Goal: Task Accomplishment & Management: Use online tool/utility

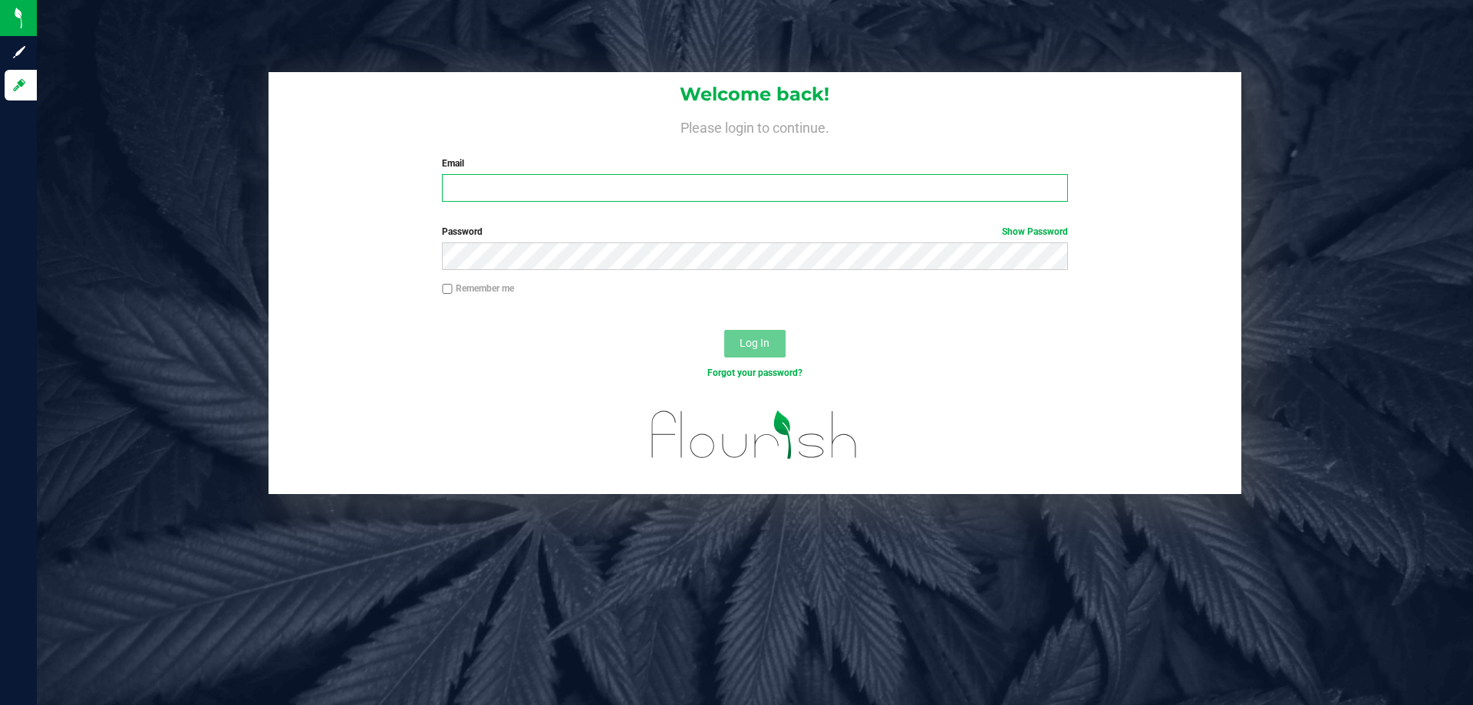
click at [507, 190] on input "Email" at bounding box center [754, 188] width 625 height 28
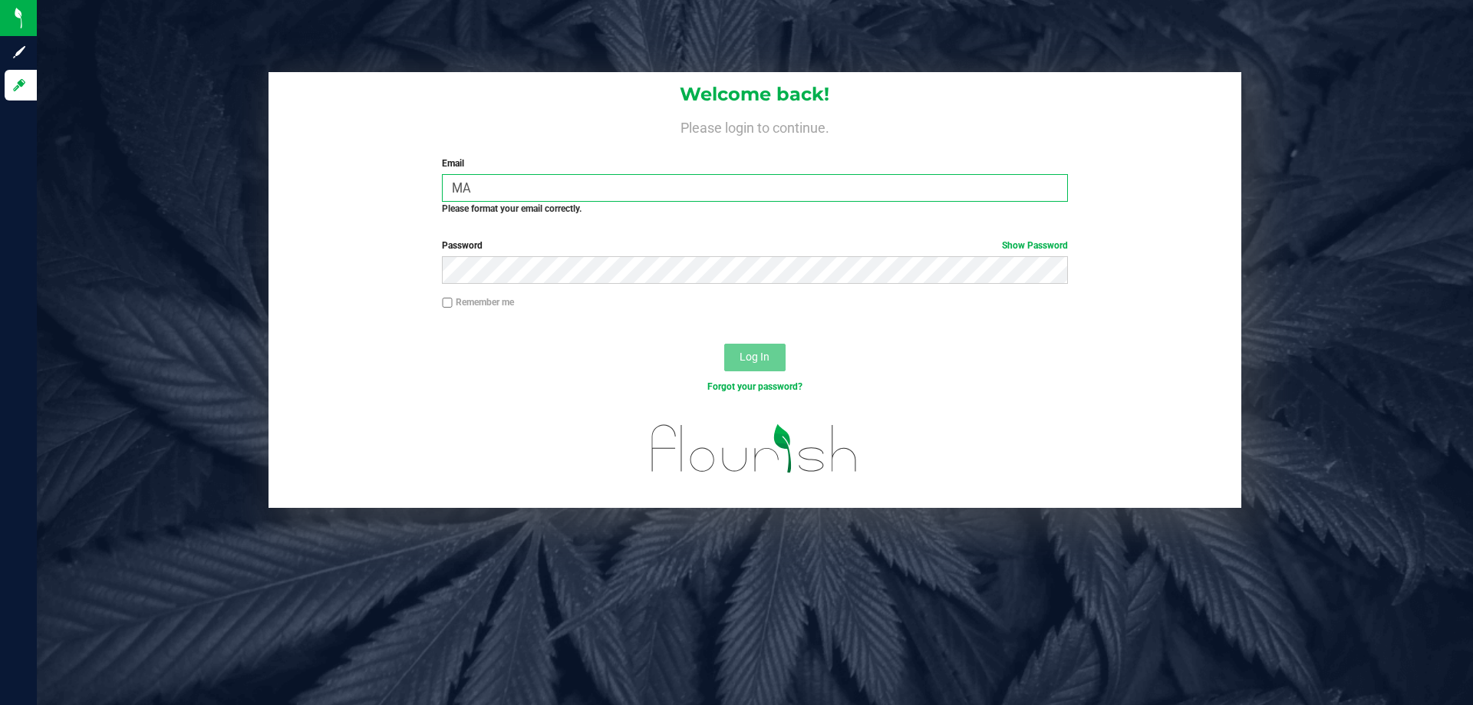
click at [504, 186] on input "MA" at bounding box center [754, 188] width 625 height 28
type input "M"
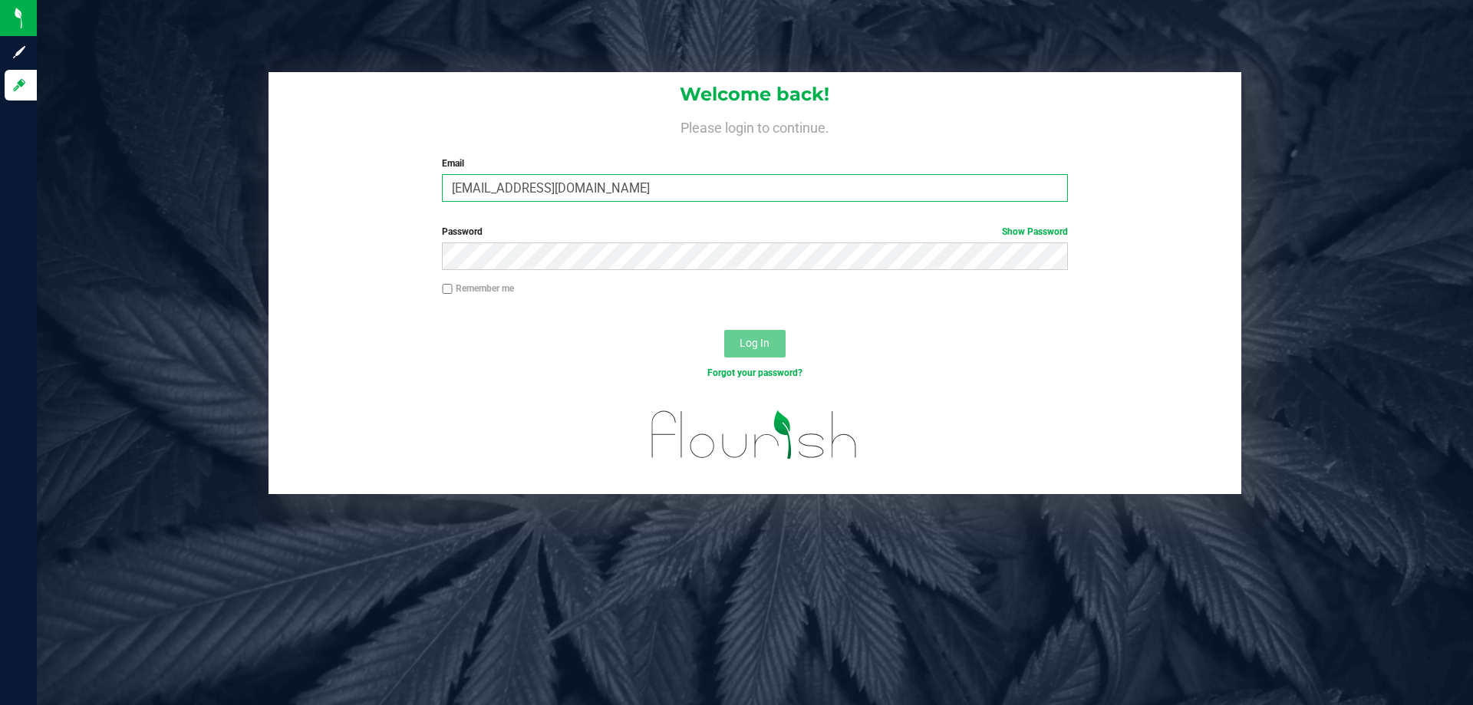
type input "[EMAIL_ADDRESS][DOMAIN_NAME]"
click at [724, 330] on button "Log In" at bounding box center [754, 344] width 61 height 28
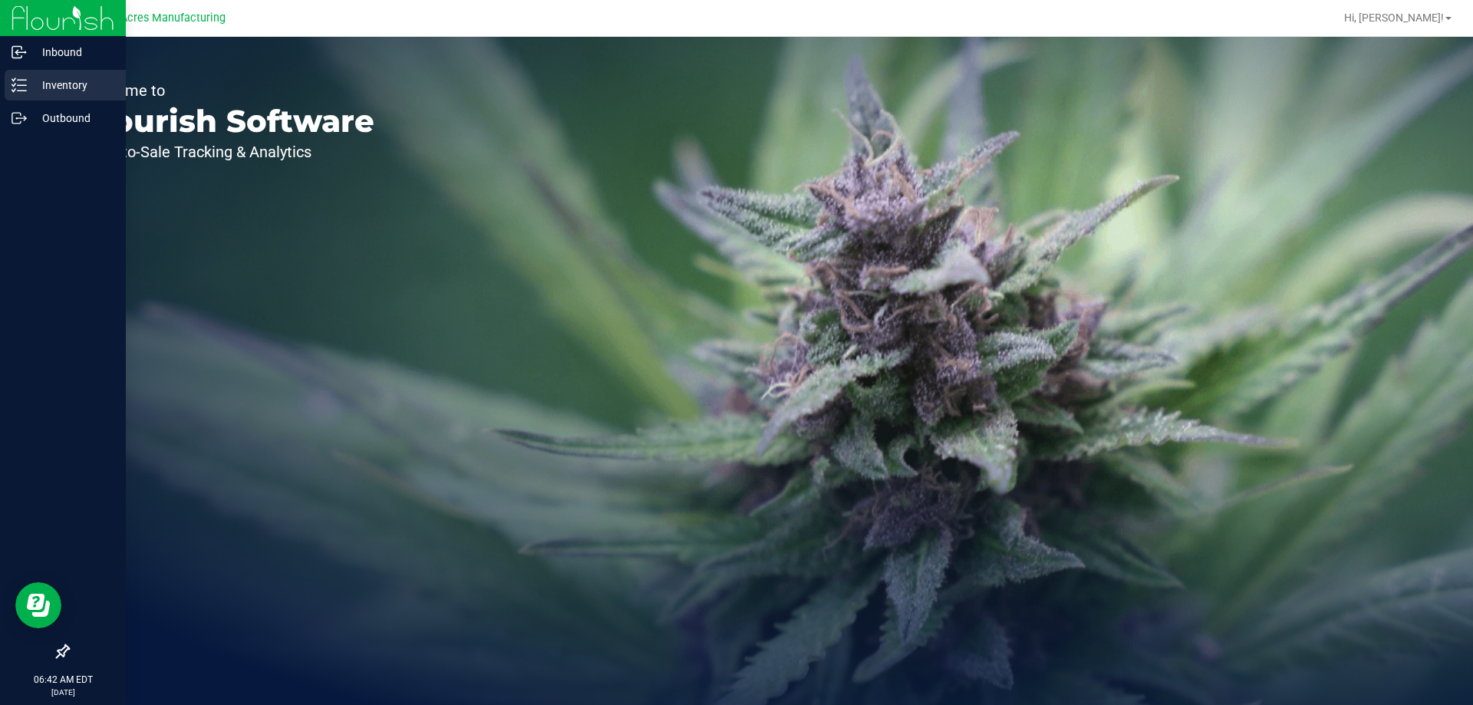
click at [36, 84] on p "Inventory" at bounding box center [73, 85] width 92 height 18
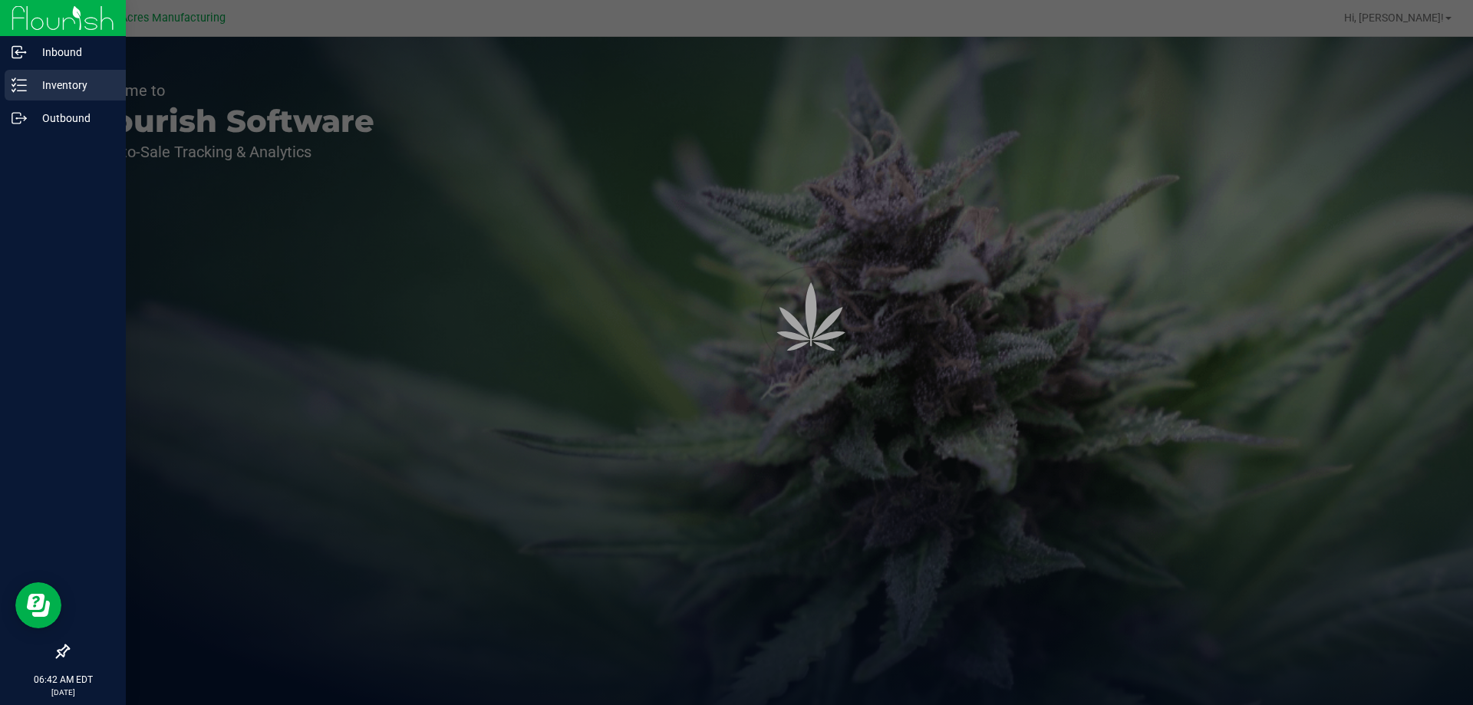
click at [54, 87] on p "Inventory" at bounding box center [73, 85] width 92 height 18
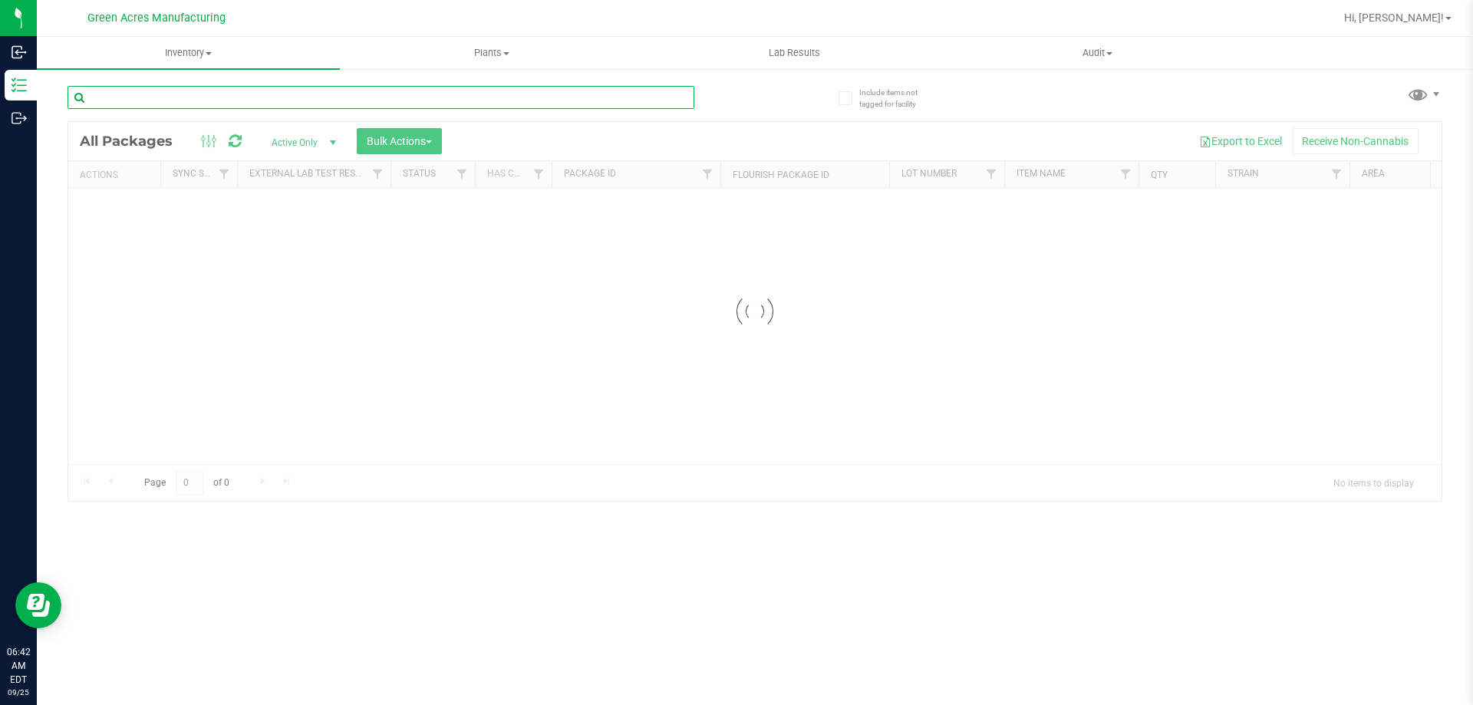
click at [175, 94] on input "text" at bounding box center [381, 97] width 627 height 23
type input "3968207922032909"
click at [140, 103] on input "text" at bounding box center [381, 97] width 627 height 23
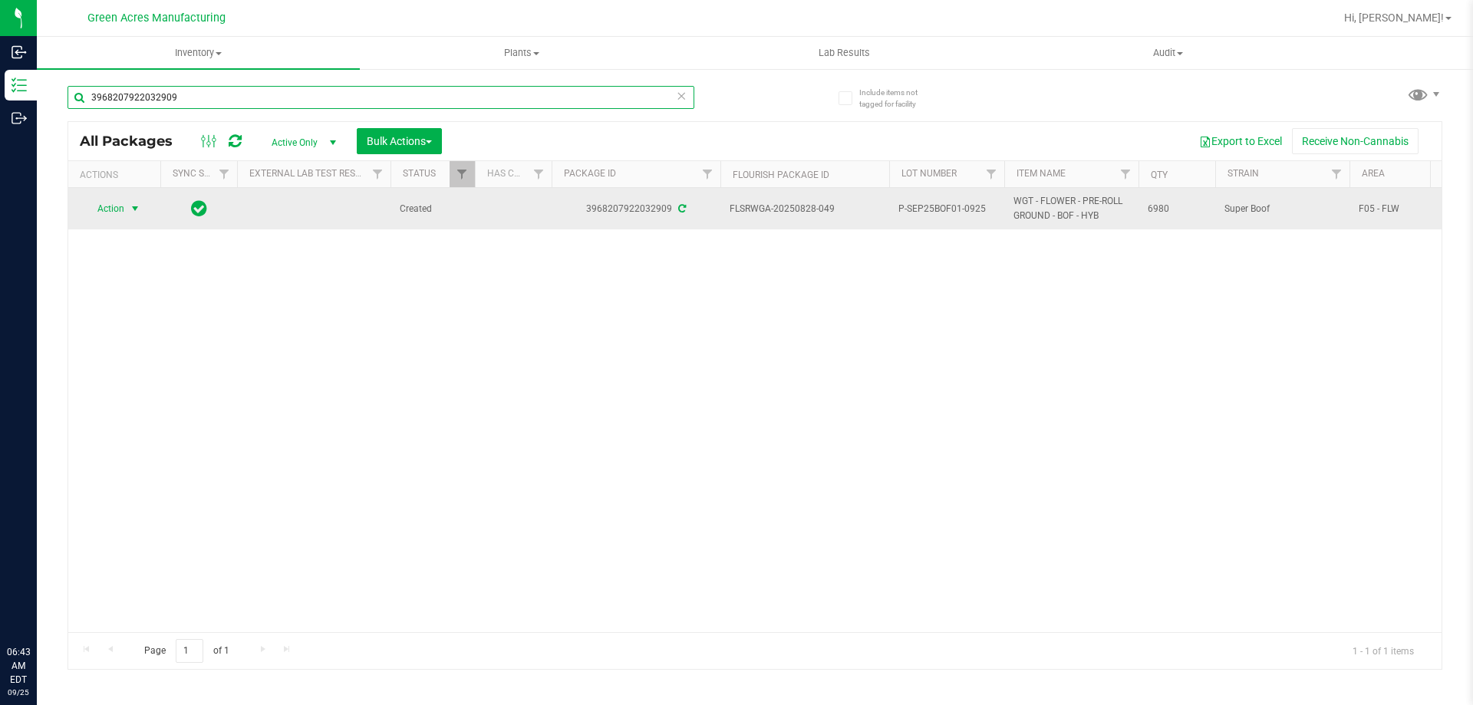
type input "3968207922032909"
click at [134, 211] on span "select" at bounding box center [135, 209] width 12 height 12
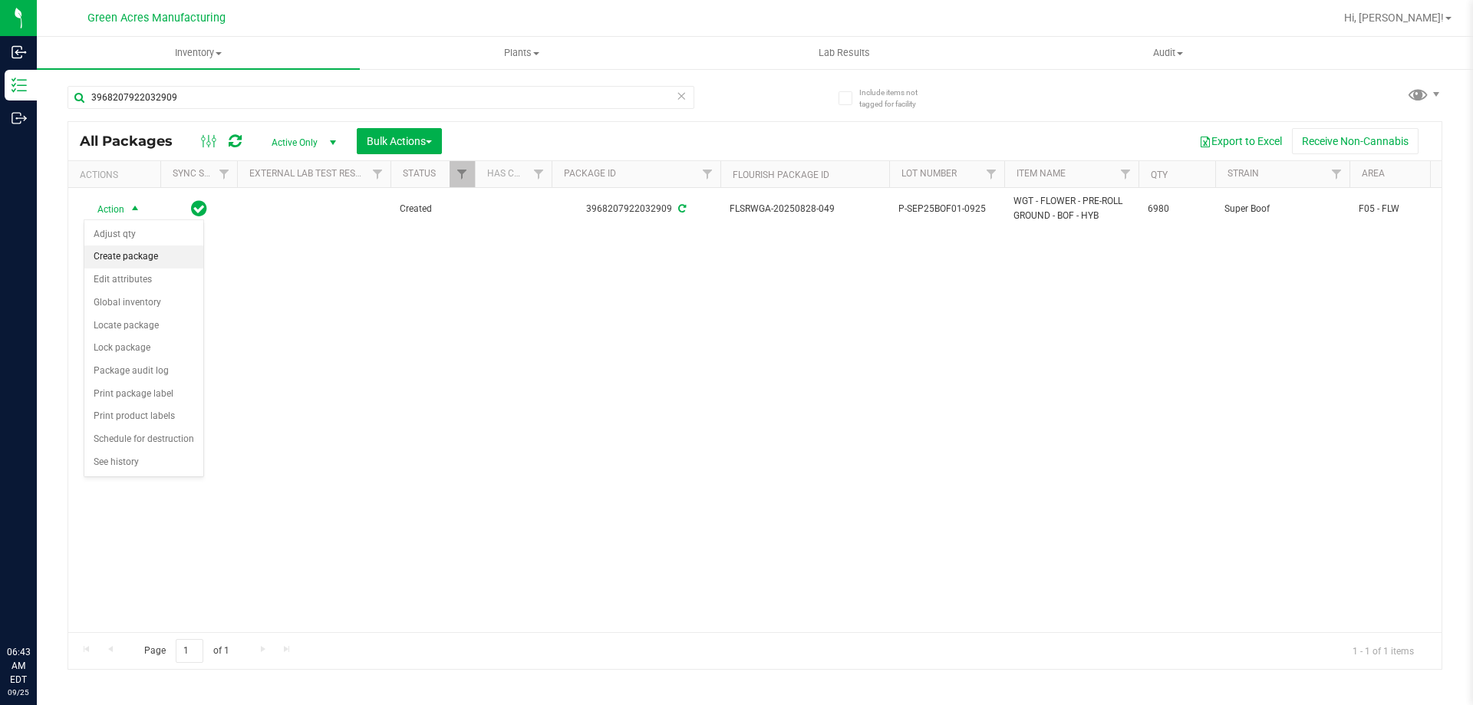
click at [152, 254] on li "Create package" at bounding box center [143, 257] width 119 height 23
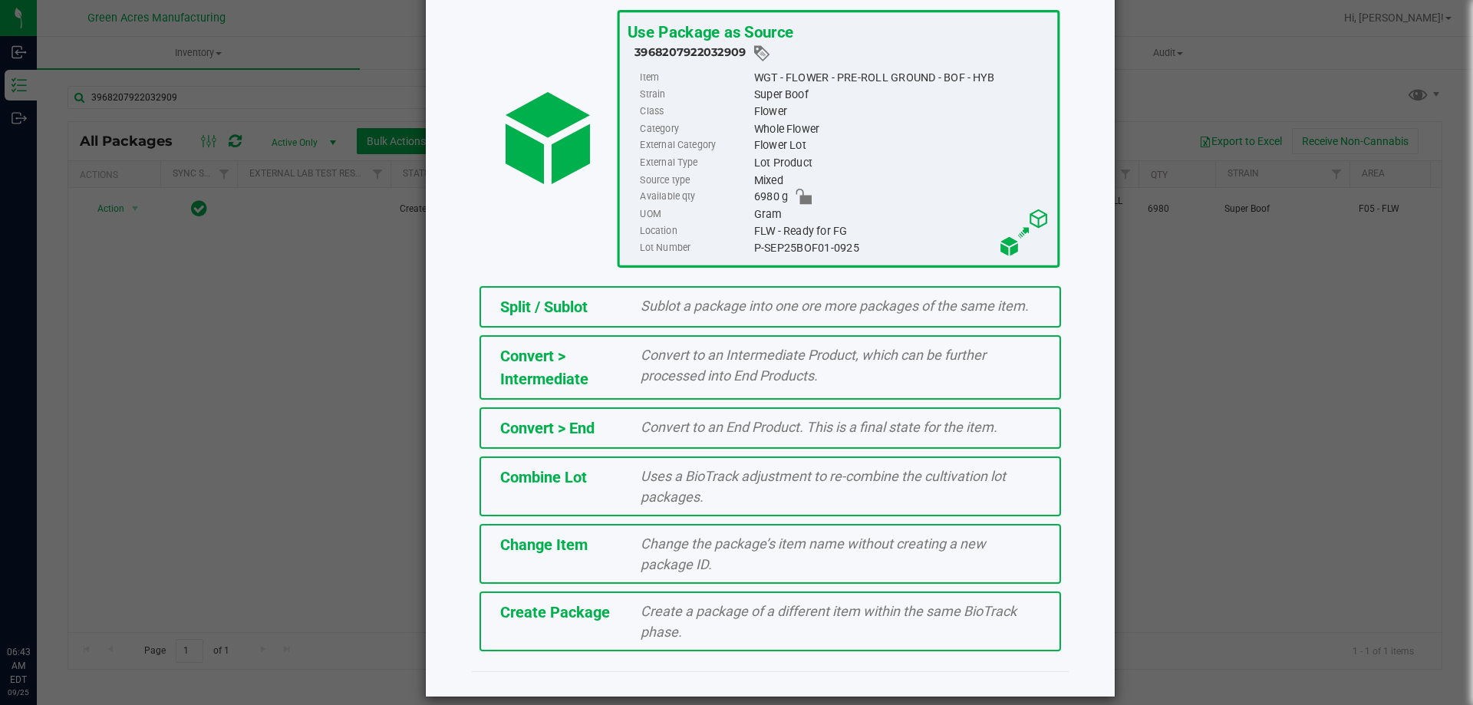
scroll to position [110, 0]
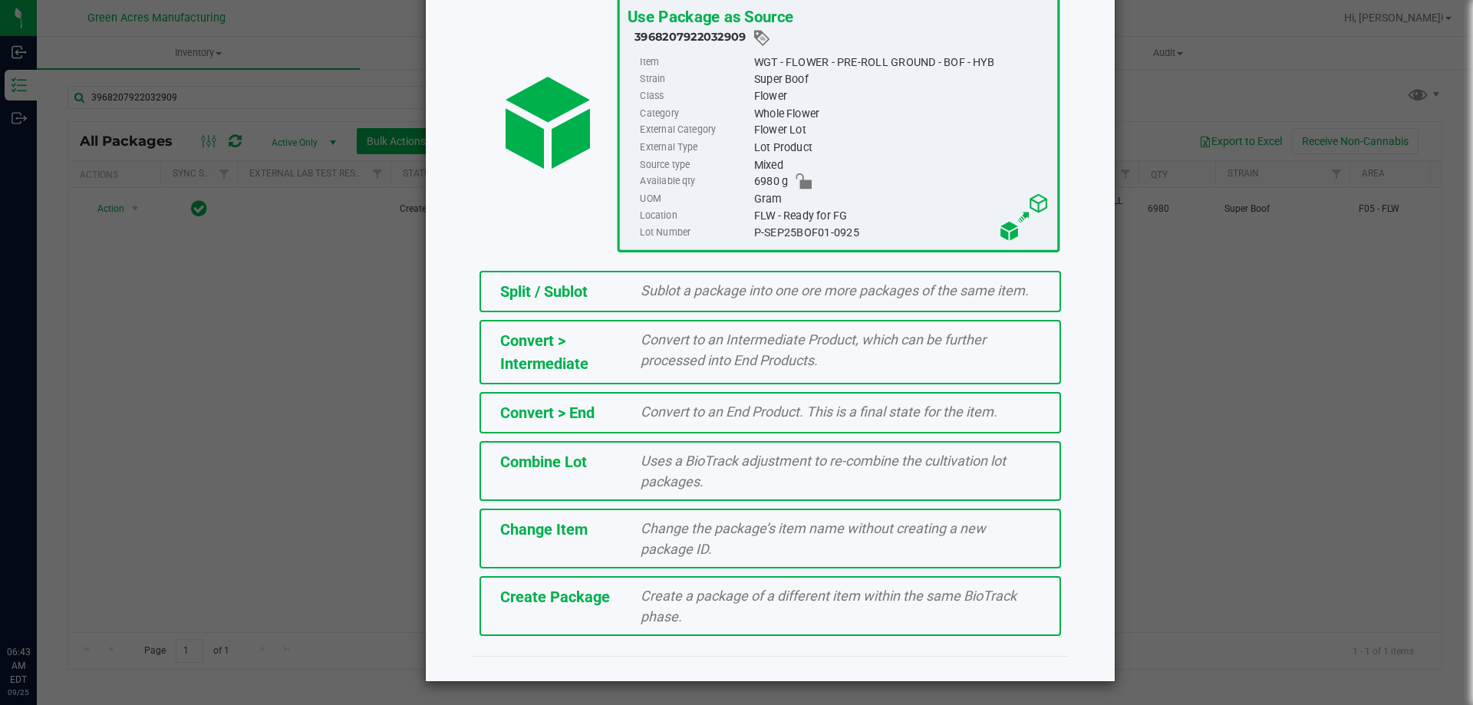
click at [631, 615] on div "Create a package of a different item within the same BioTrack phase." at bounding box center [840, 605] width 423 height 41
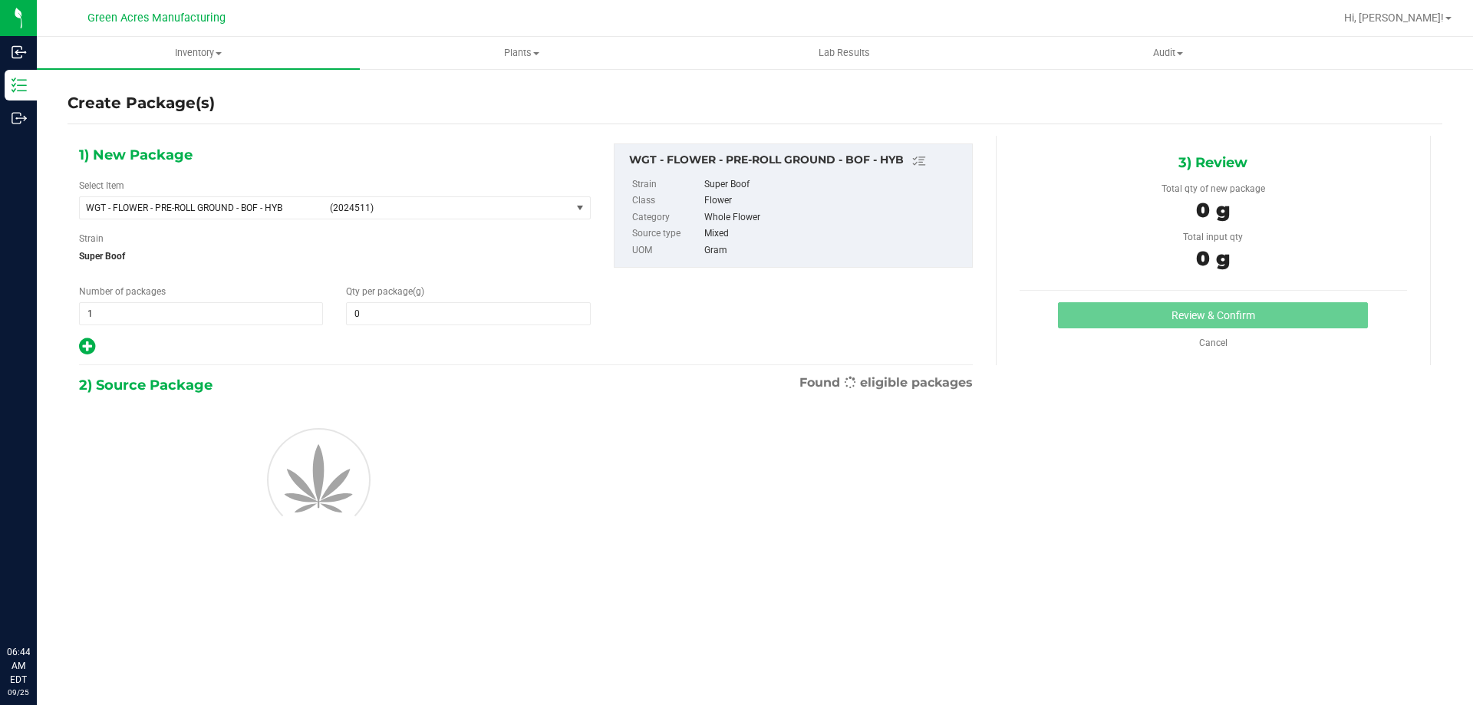
type input "0.0000"
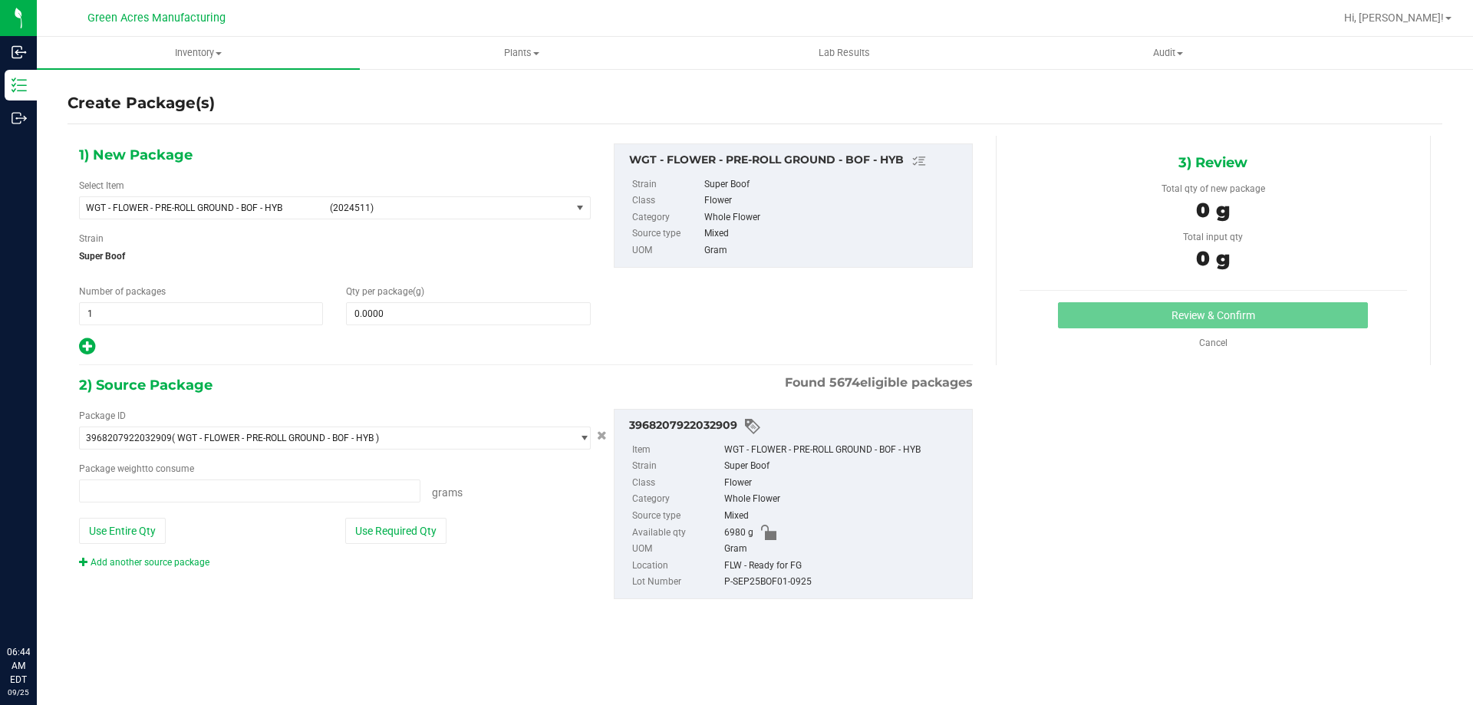
type input "0.0000 g"
click at [427, 318] on span at bounding box center [468, 313] width 244 height 23
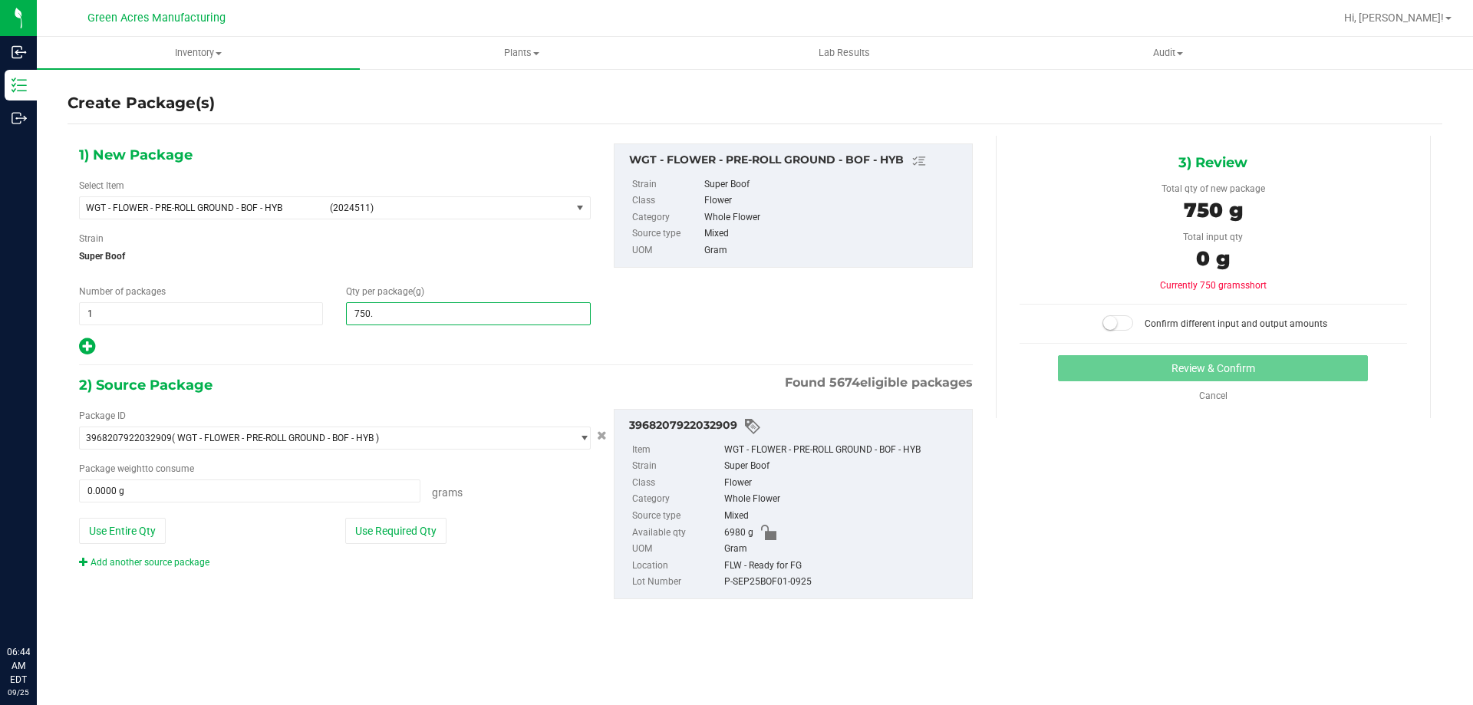
type input "750.5"
type input "750.5000"
click at [427, 539] on button "Use Required Qty" at bounding box center [395, 531] width 101 height 26
type input "750.5000 g"
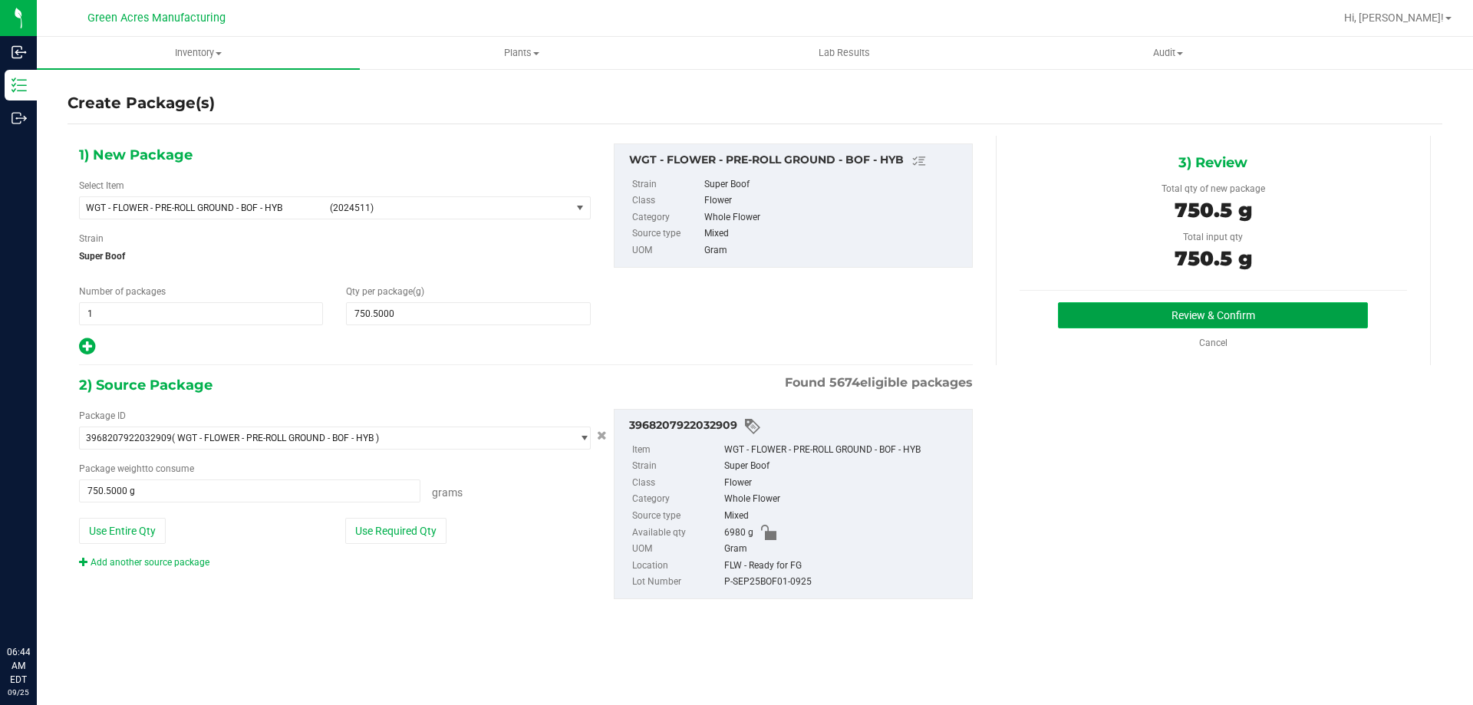
click at [1237, 318] on button "Review & Confirm" at bounding box center [1213, 315] width 310 height 26
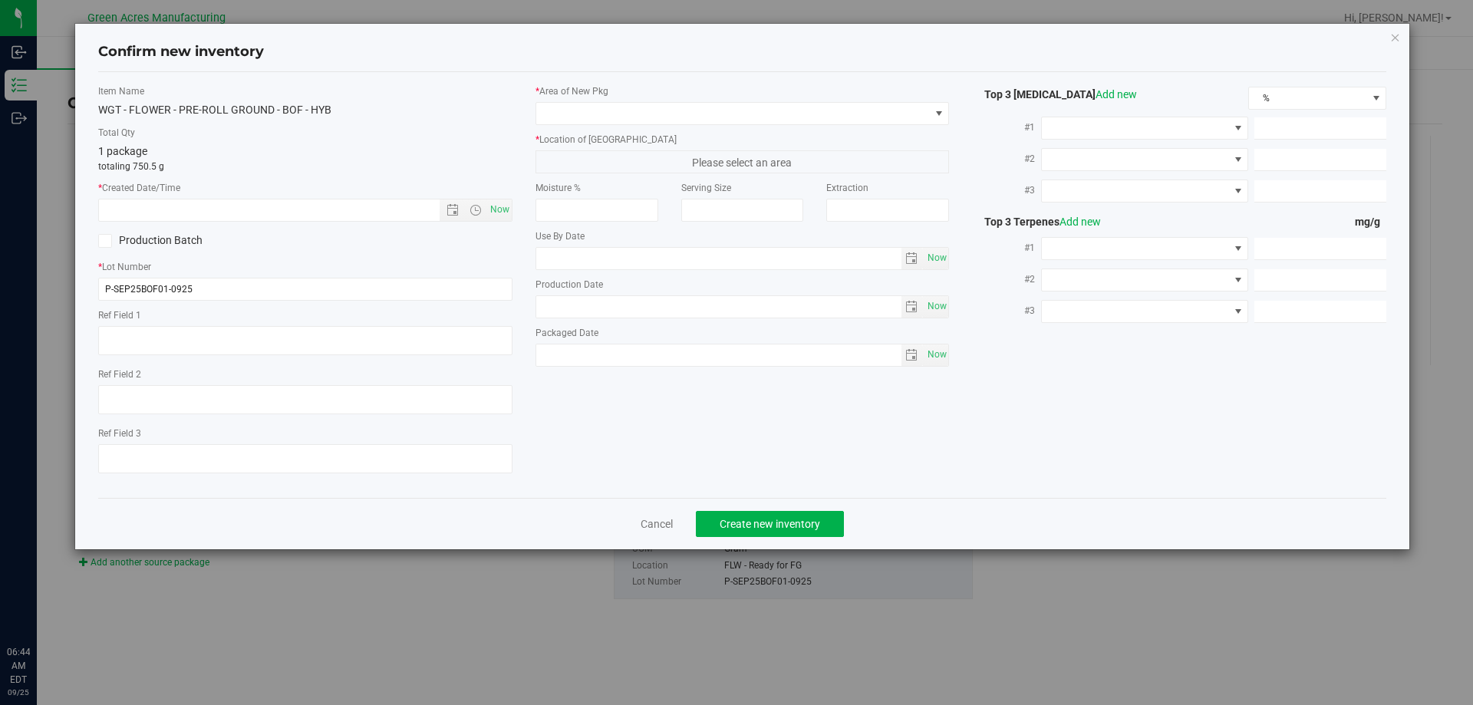
type textarea "52.7 PBO"
click at [507, 218] on span "Now" at bounding box center [500, 210] width 26 height 22
type input "[DATE] 6:44 AM"
click at [111, 288] on input "P-SEP25BOF01-0925" at bounding box center [305, 289] width 414 height 23
type input "1-SEP25BOF01-0925"
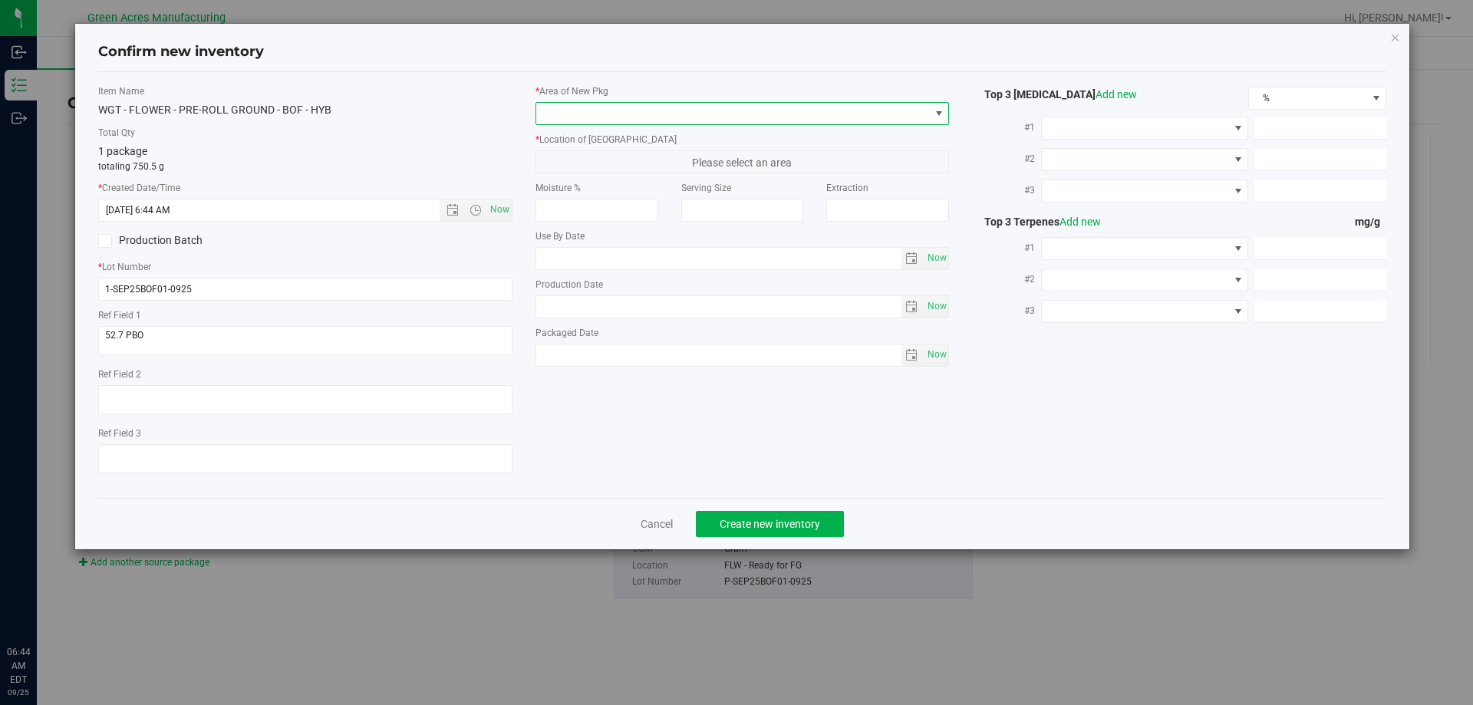
click at [599, 110] on span at bounding box center [733, 113] width 394 height 21
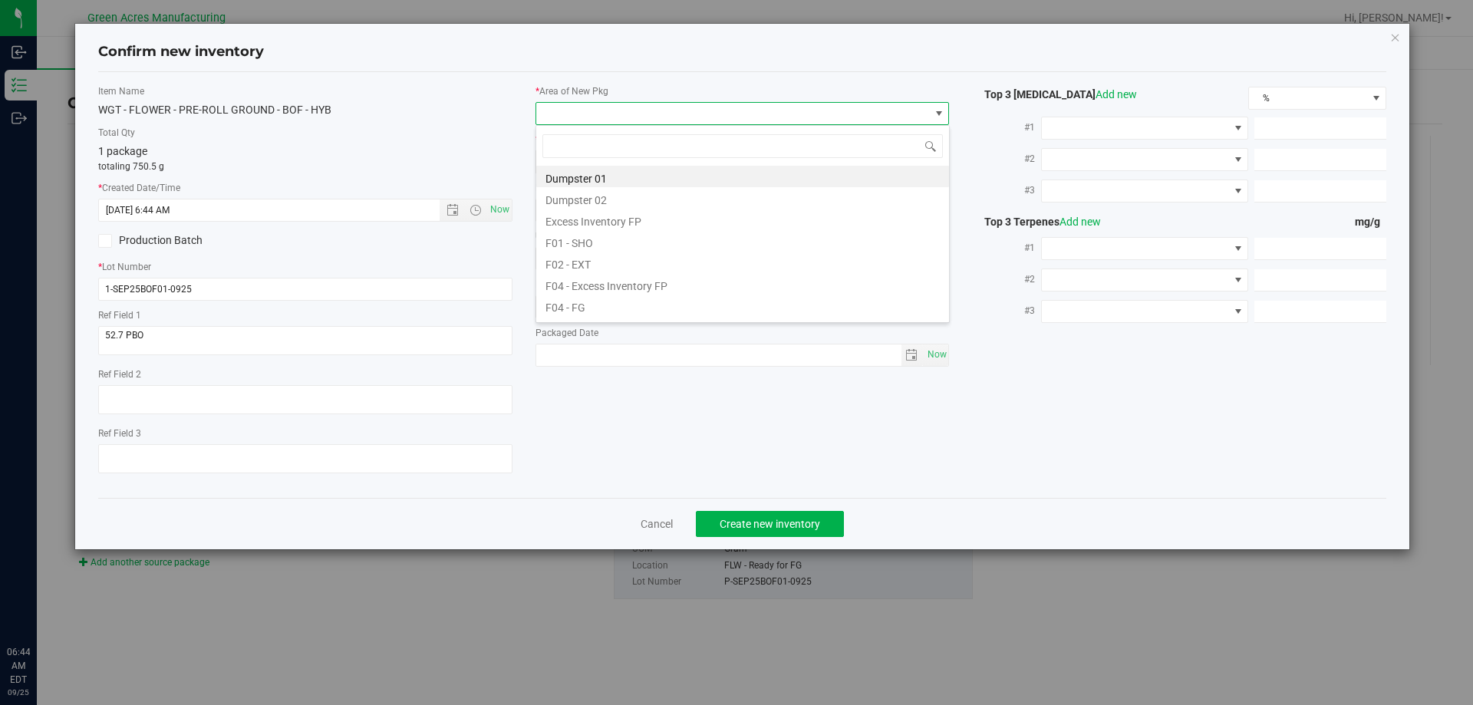
scroll to position [23, 414]
click at [618, 305] on li "F04 - FG" at bounding box center [742, 305] width 413 height 21
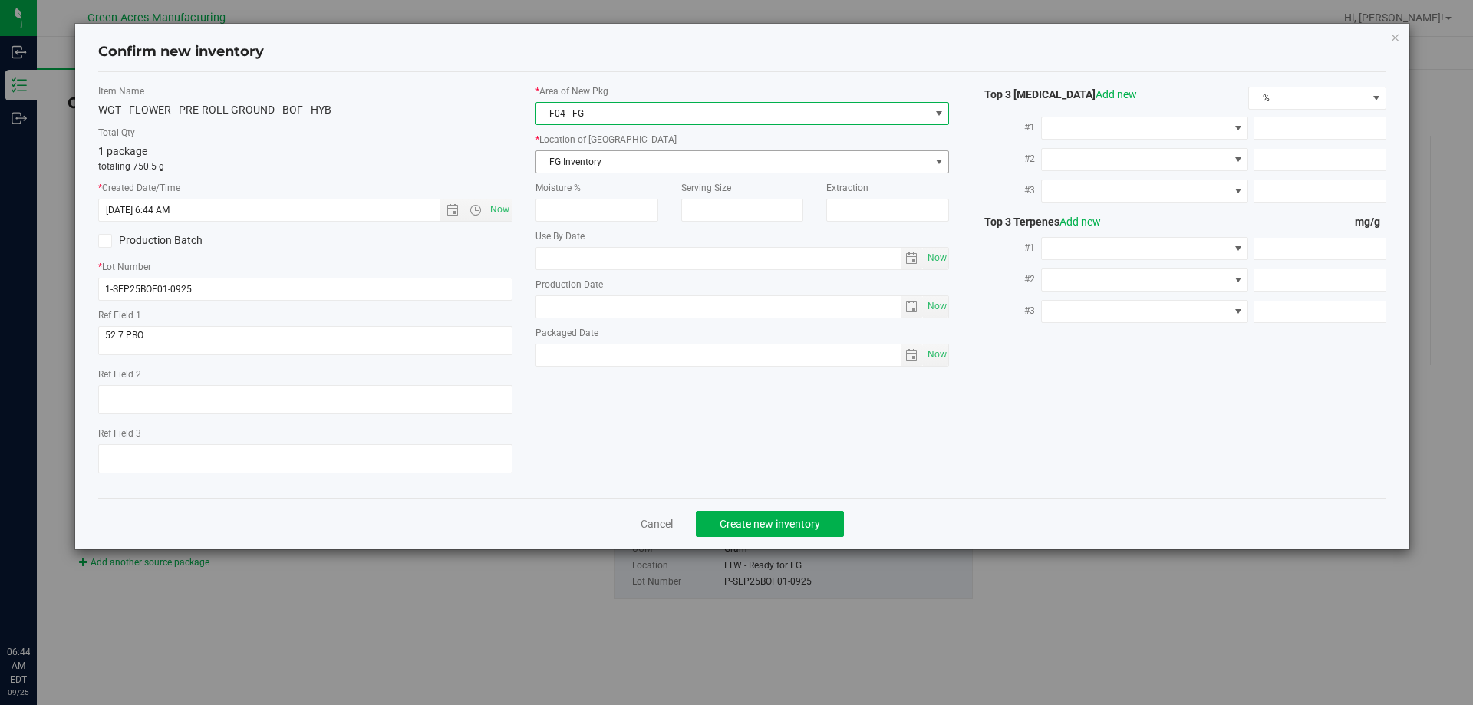
click at [609, 163] on span "FG Inventory" at bounding box center [733, 161] width 394 height 21
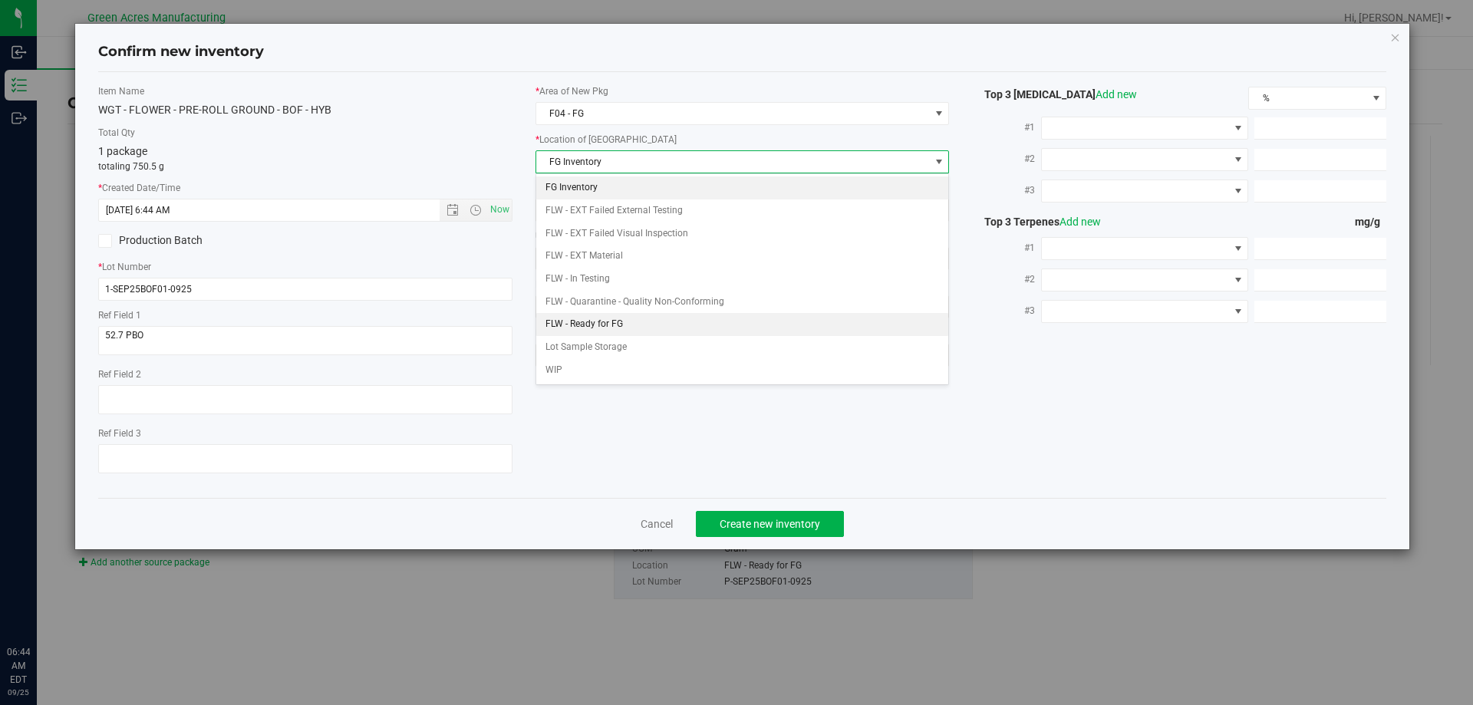
click at [612, 329] on li "FLW - Ready for FG" at bounding box center [742, 324] width 413 height 23
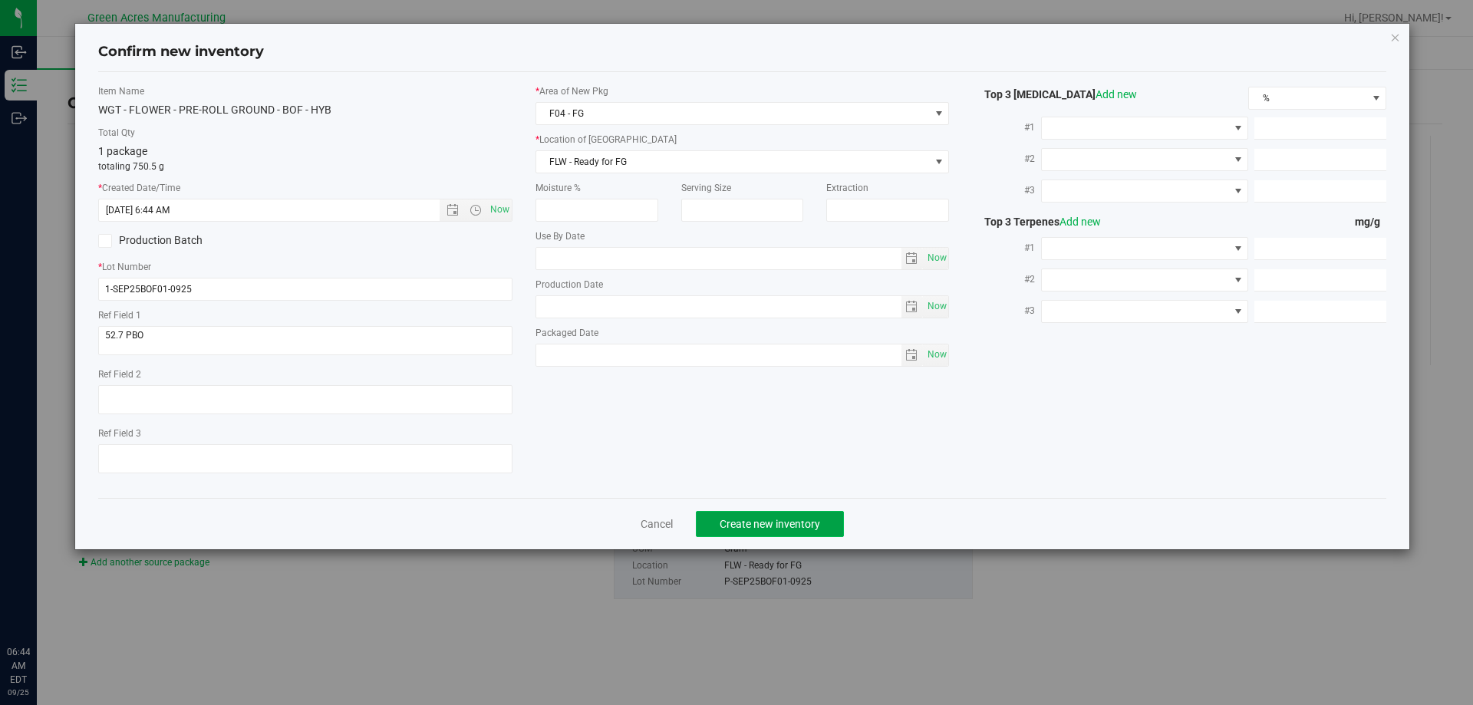
click at [782, 523] on span "Create new inventory" at bounding box center [770, 524] width 101 height 12
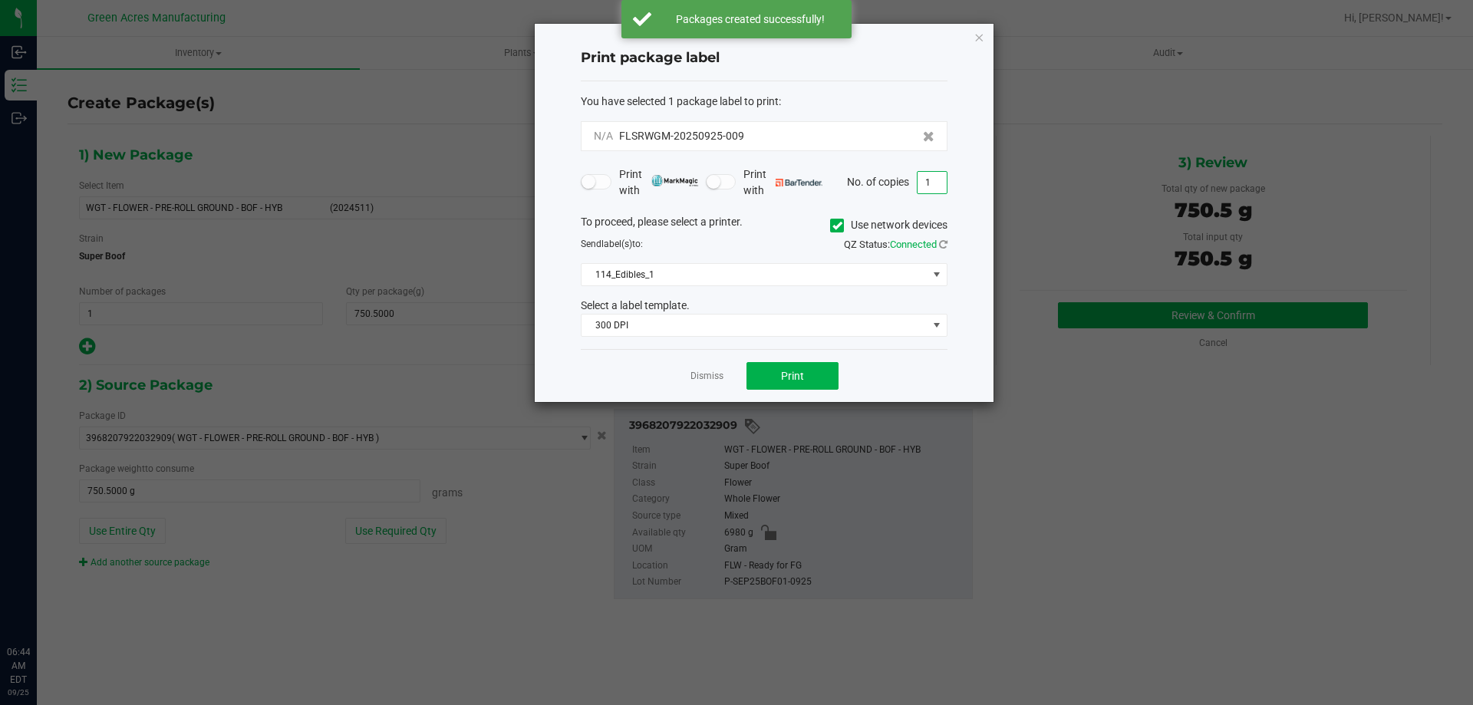
click at [933, 185] on input "1" at bounding box center [932, 182] width 29 height 21
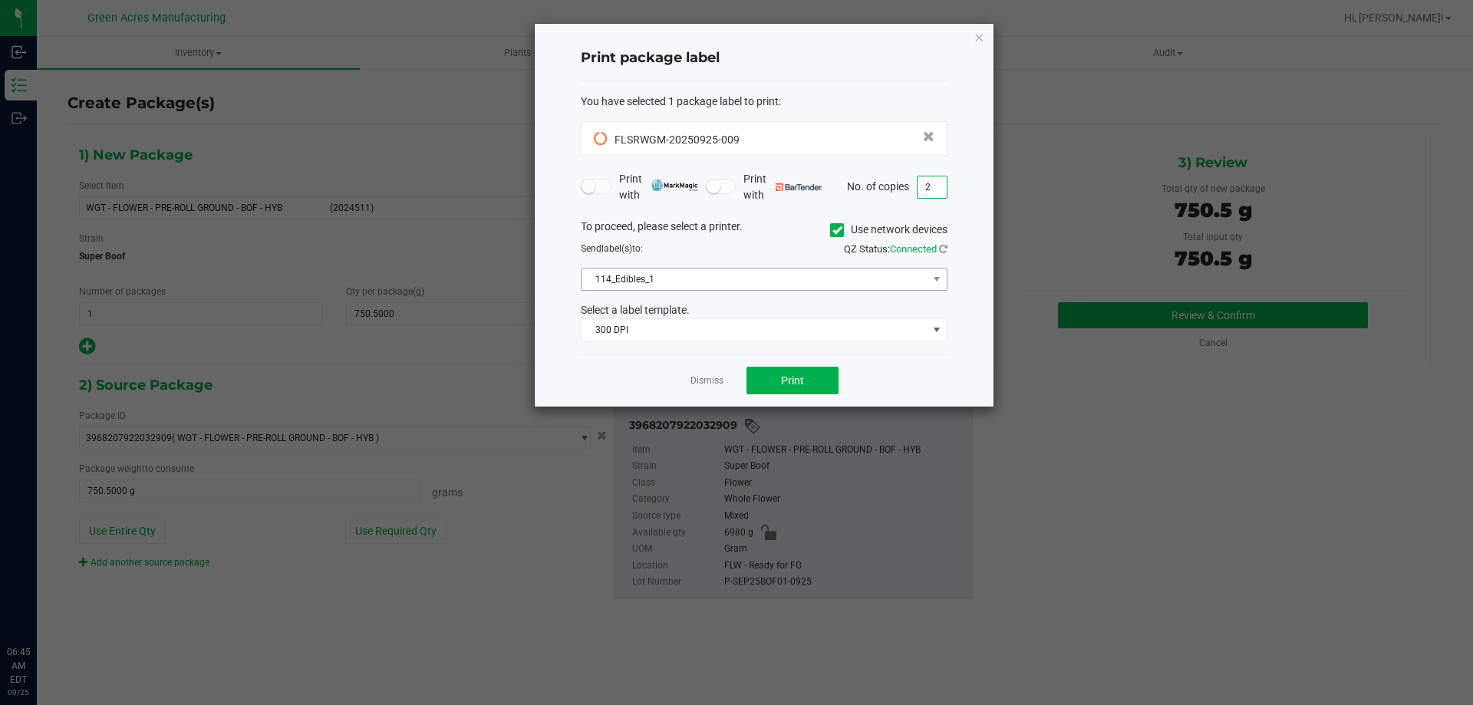
type input "2"
click at [769, 277] on span "114_Edibles_1" at bounding box center [755, 279] width 346 height 21
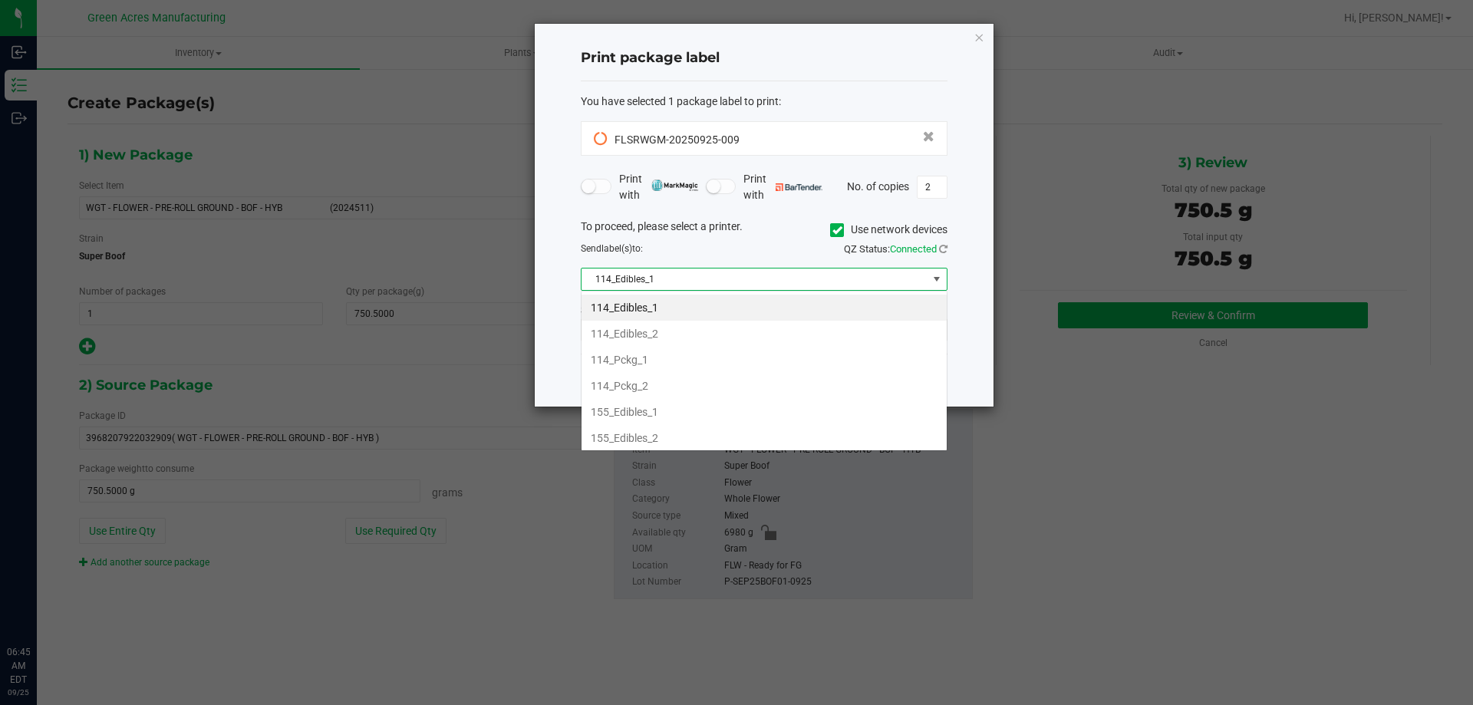
scroll to position [23, 367]
click at [836, 230] on icon at bounding box center [838, 230] width 10 height 0
click at [0, 0] on input "Use network devices" at bounding box center [0, 0] width 0 height 0
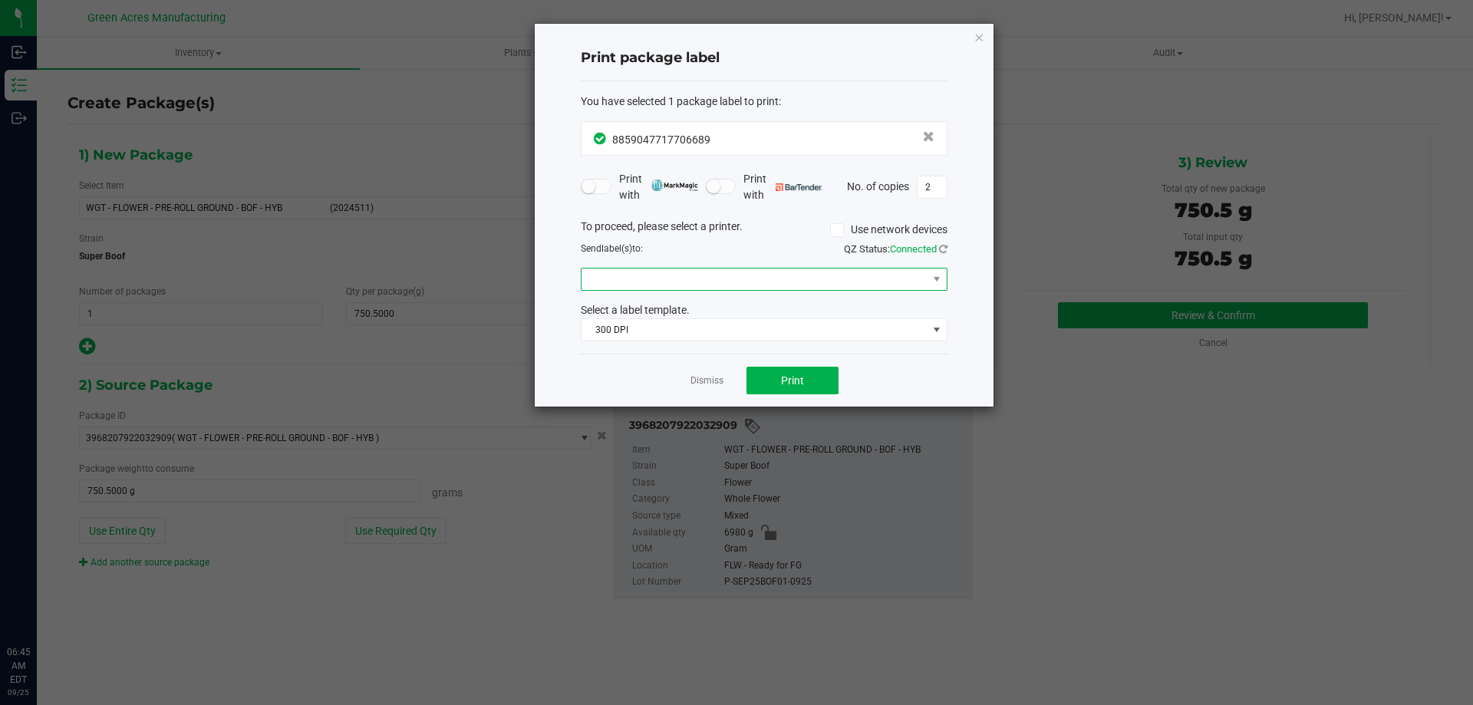
click at [841, 281] on span at bounding box center [755, 279] width 346 height 21
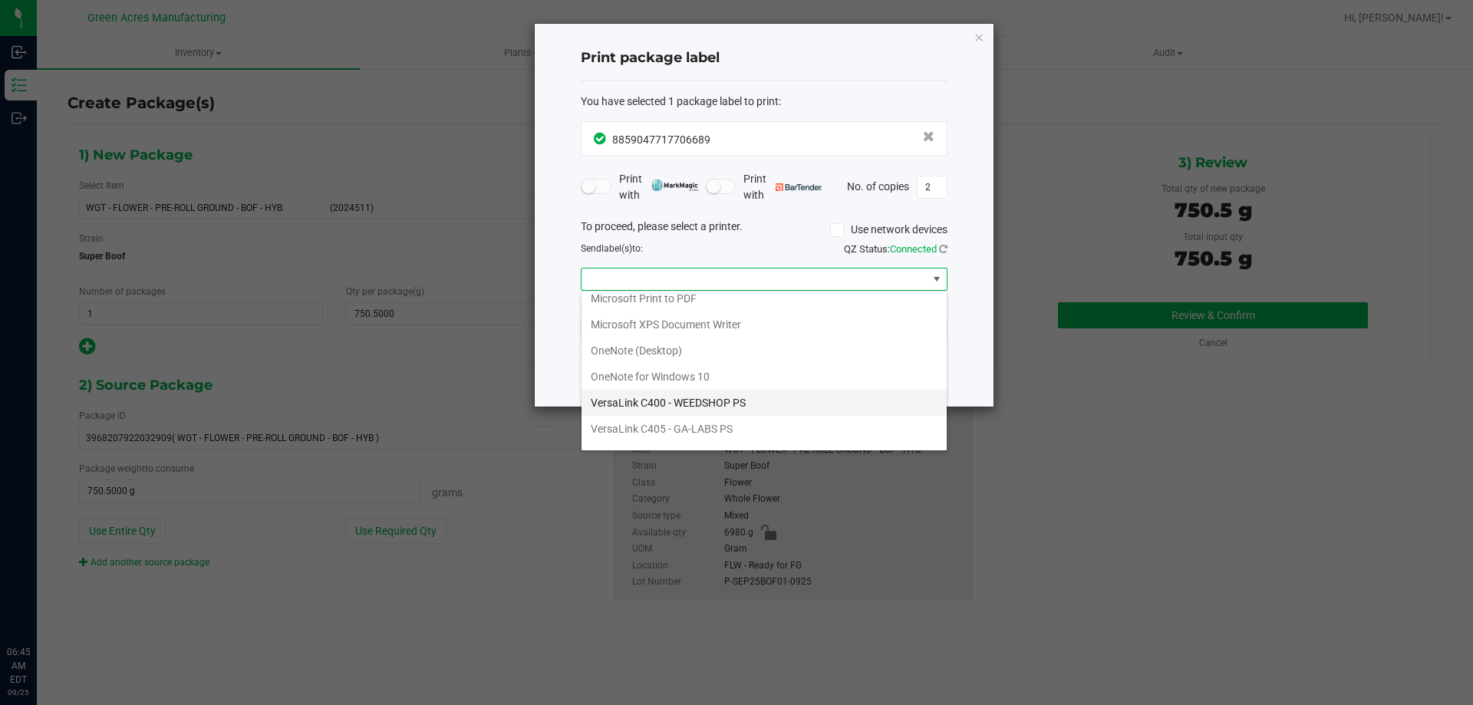
scroll to position [55, 0]
click at [693, 436] on ZPL "ZDesigner ZD410-300dpi ZPL" at bounding box center [764, 435] width 365 height 26
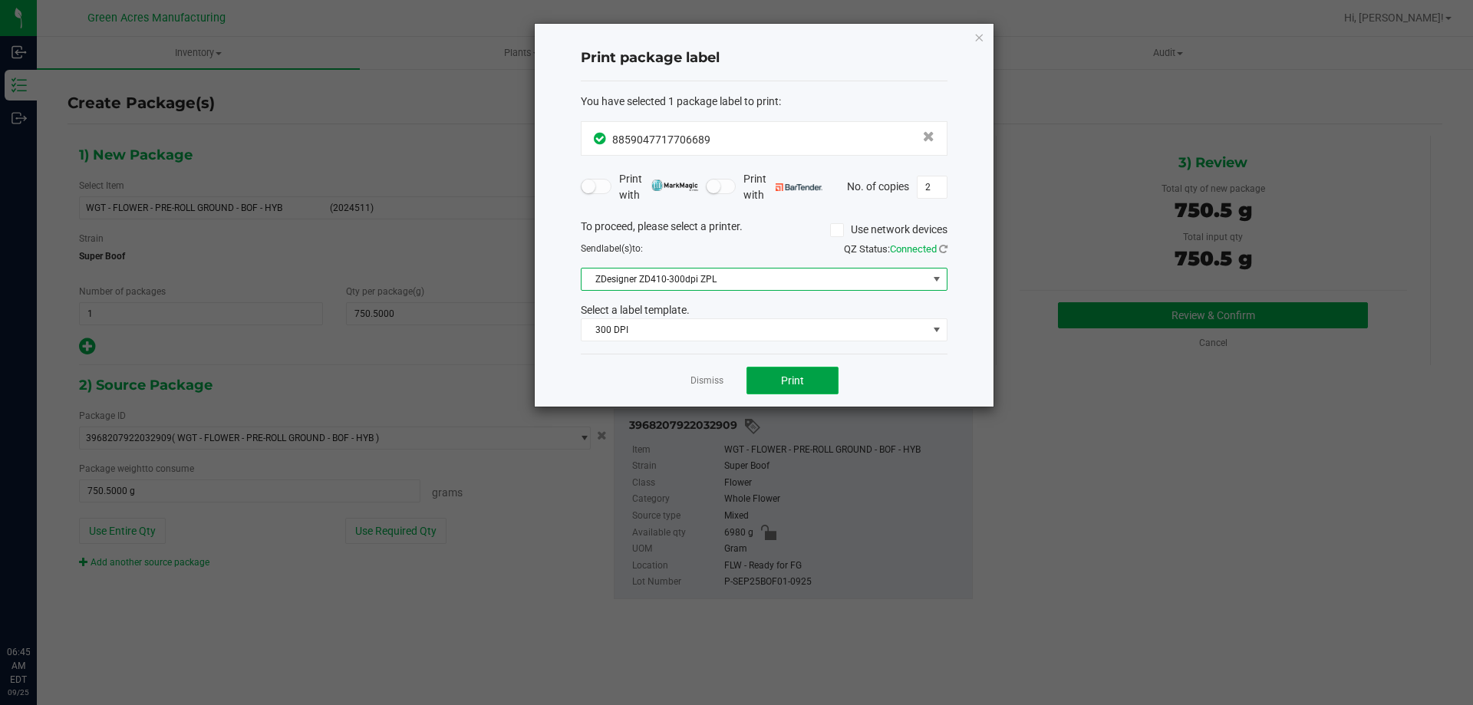
click at [820, 382] on button "Print" at bounding box center [793, 381] width 92 height 28
click at [979, 40] on icon "button" at bounding box center [979, 37] width 11 height 18
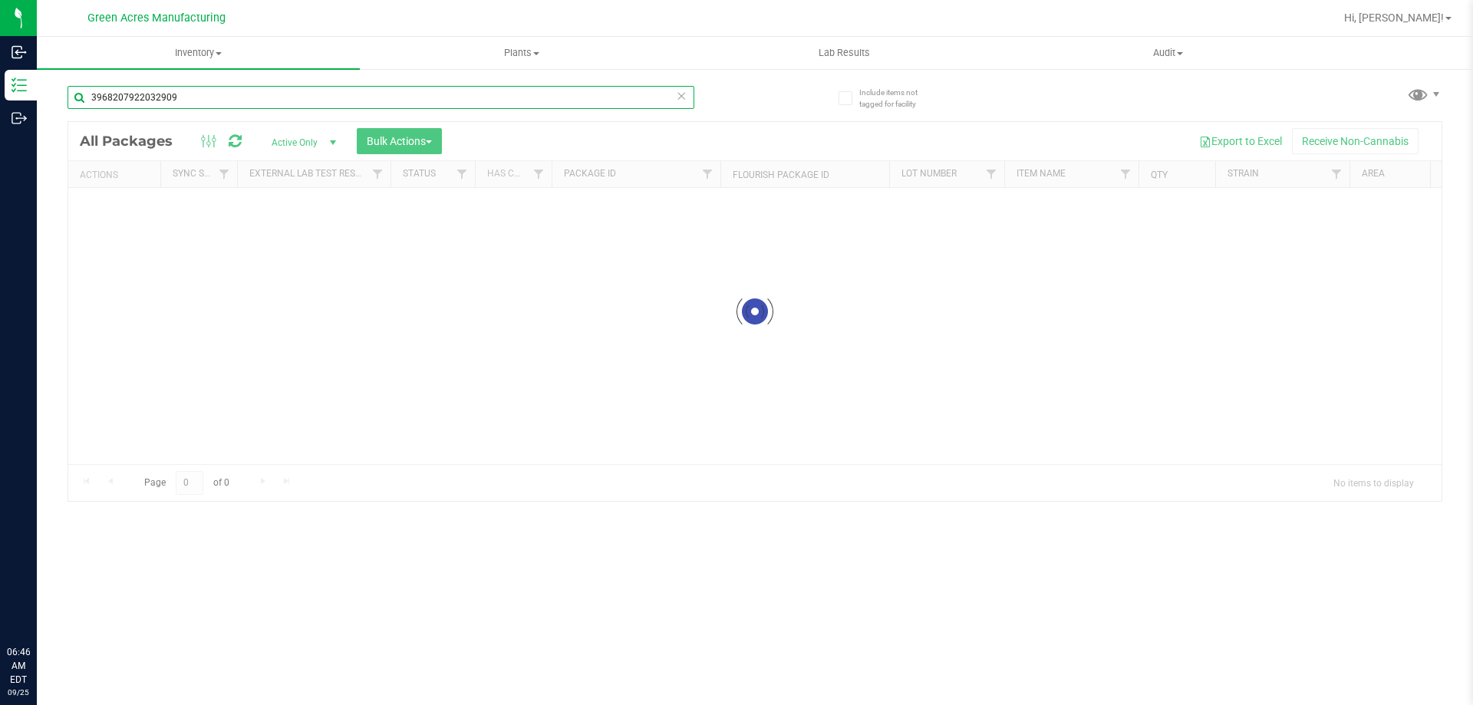
click at [216, 107] on input "3968207922032909" at bounding box center [381, 97] width 627 height 23
type input "3"
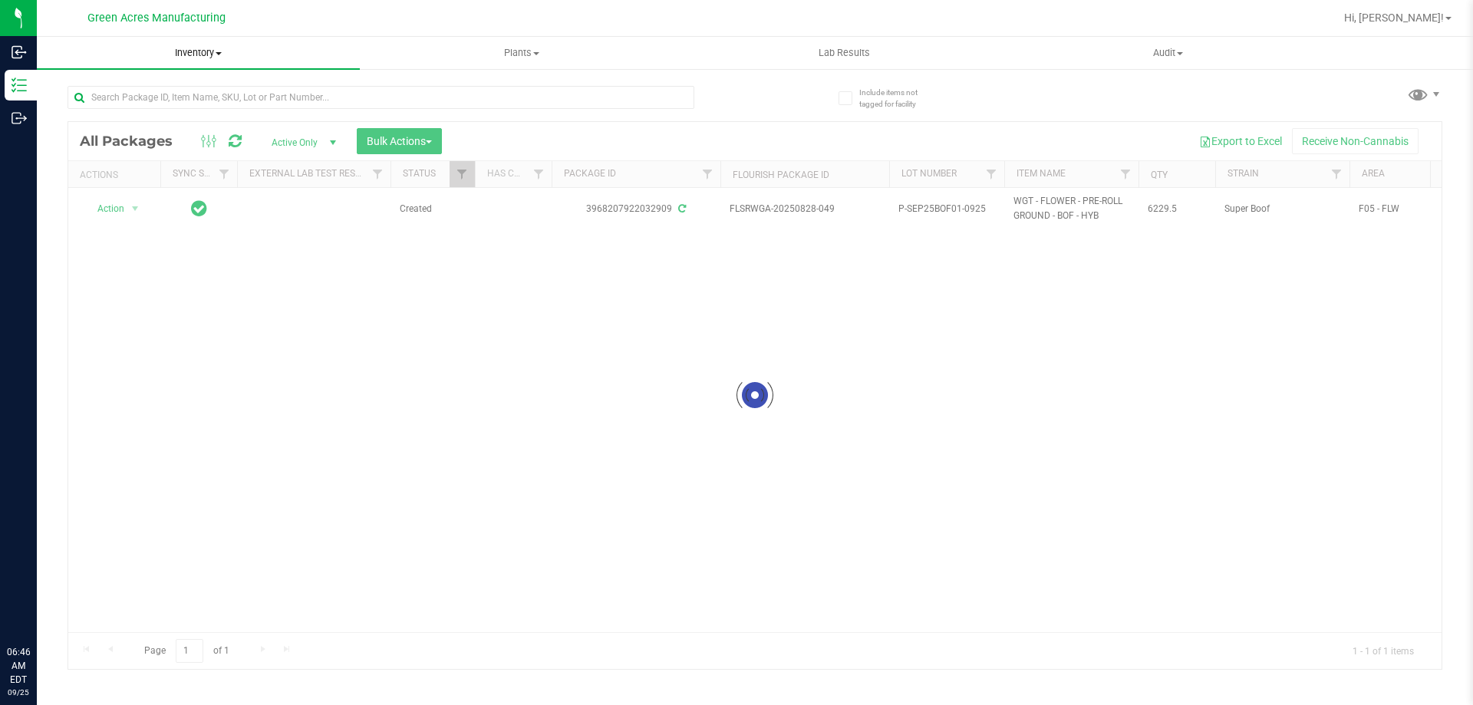
click at [193, 54] on span "Inventory" at bounding box center [198, 53] width 323 height 14
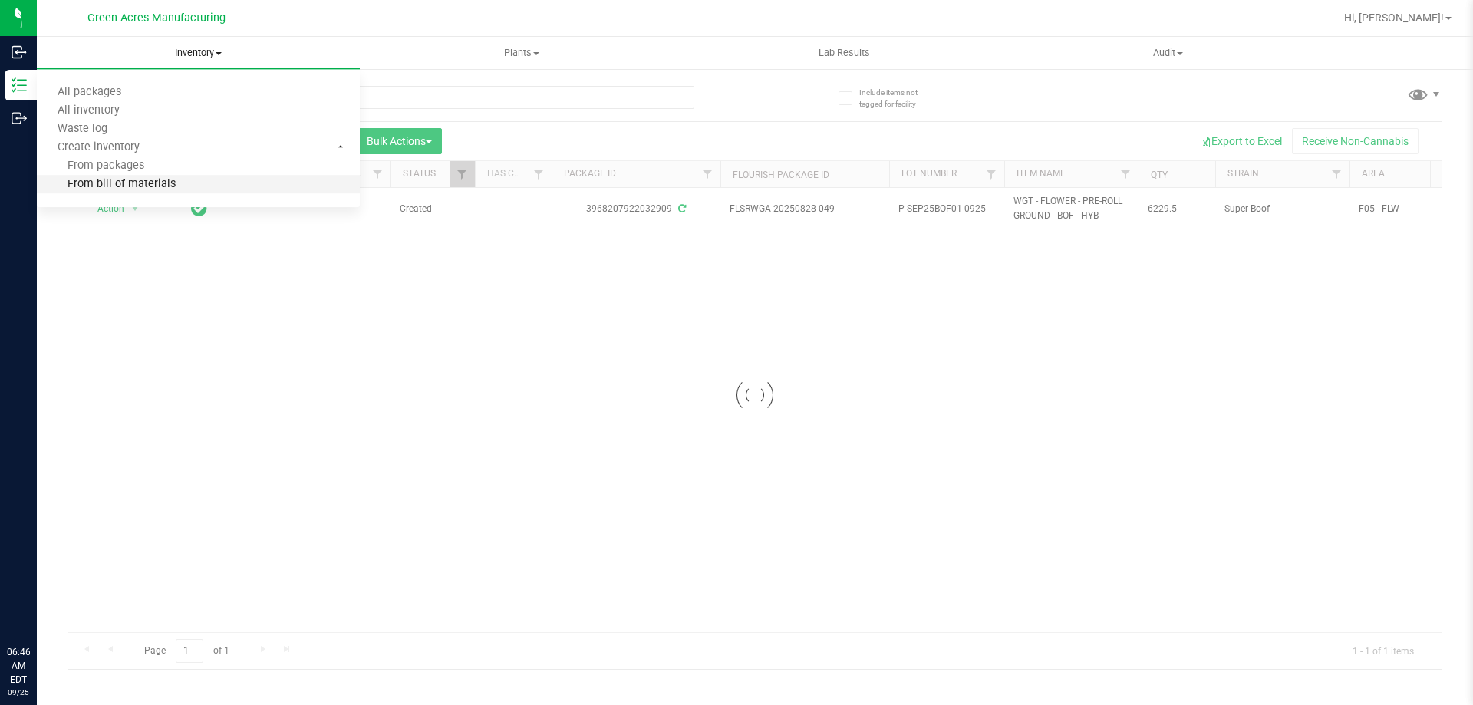
click at [174, 183] on li "From bill of materials" at bounding box center [198, 185] width 323 height 18
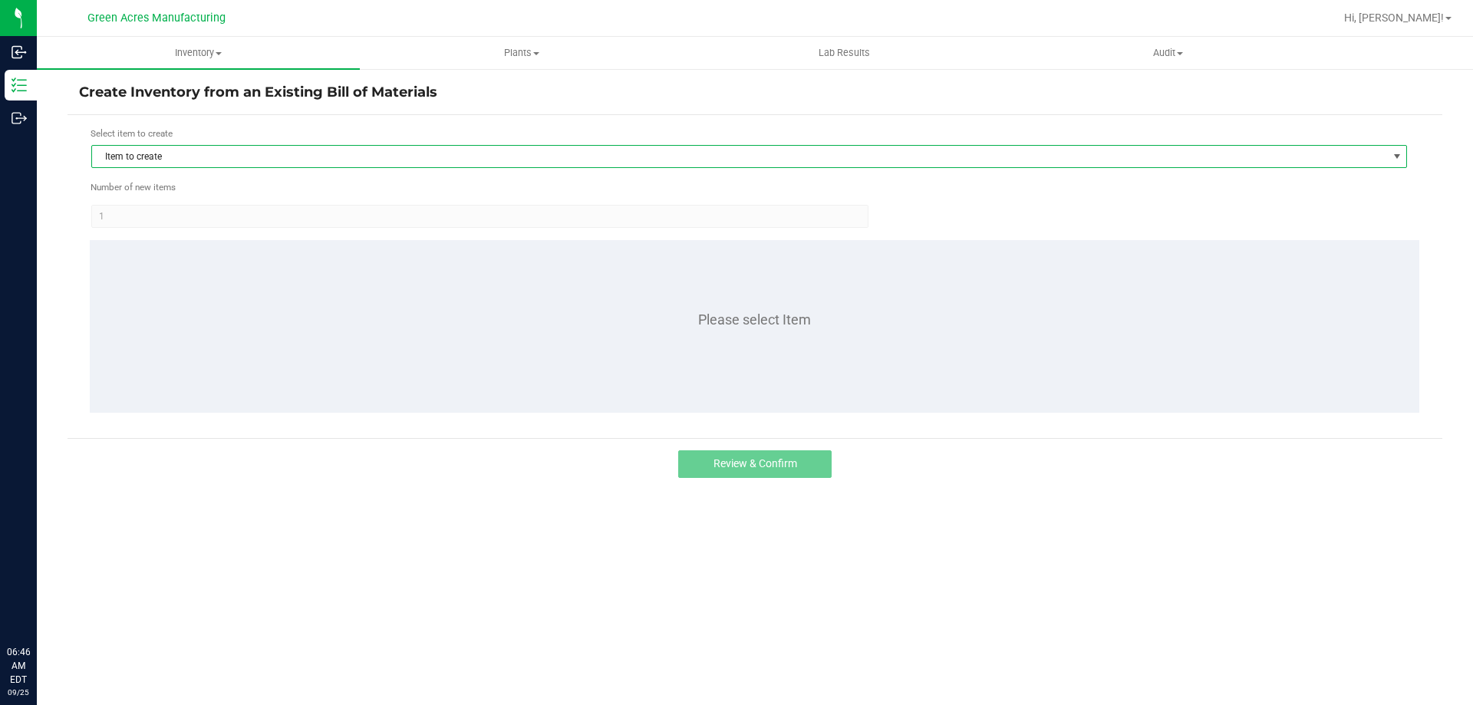
click at [175, 155] on span "Item to create" at bounding box center [739, 156] width 1295 height 21
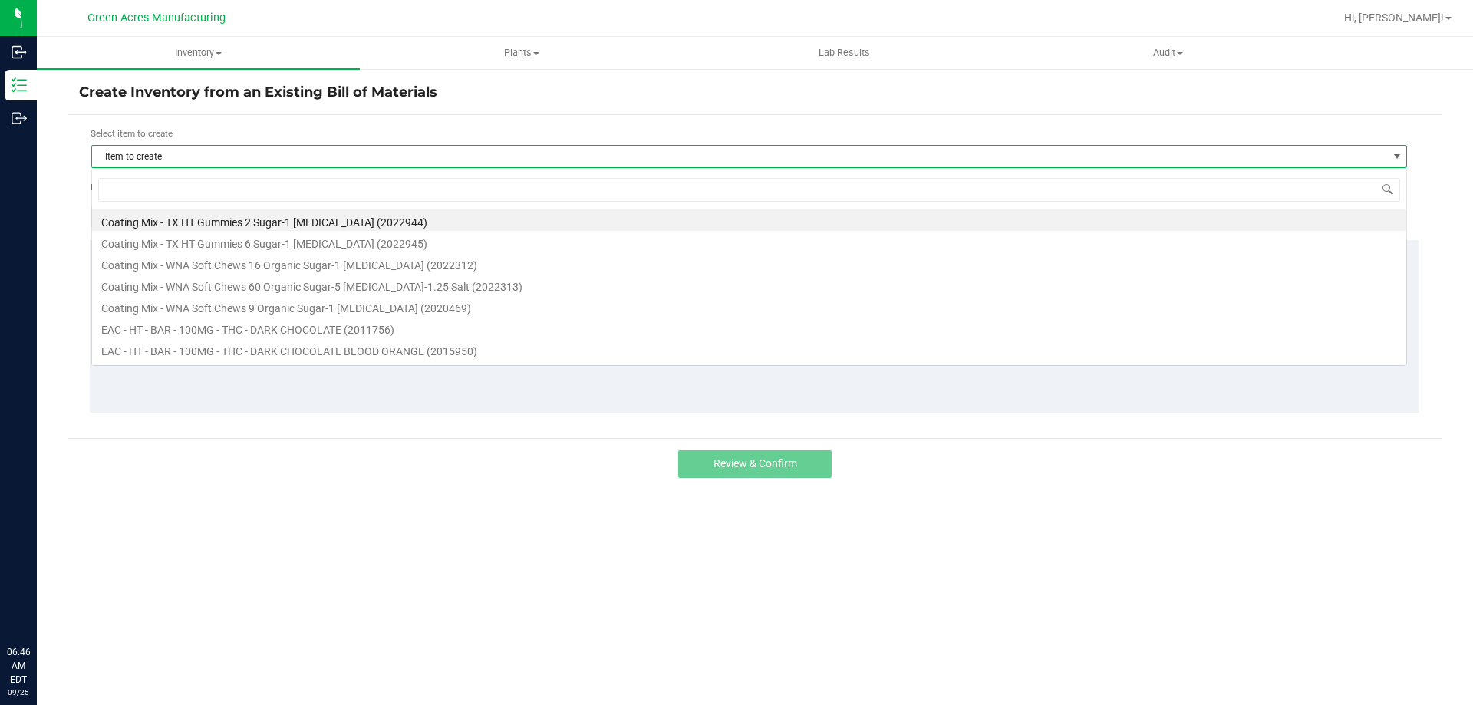
scroll to position [23, 1316]
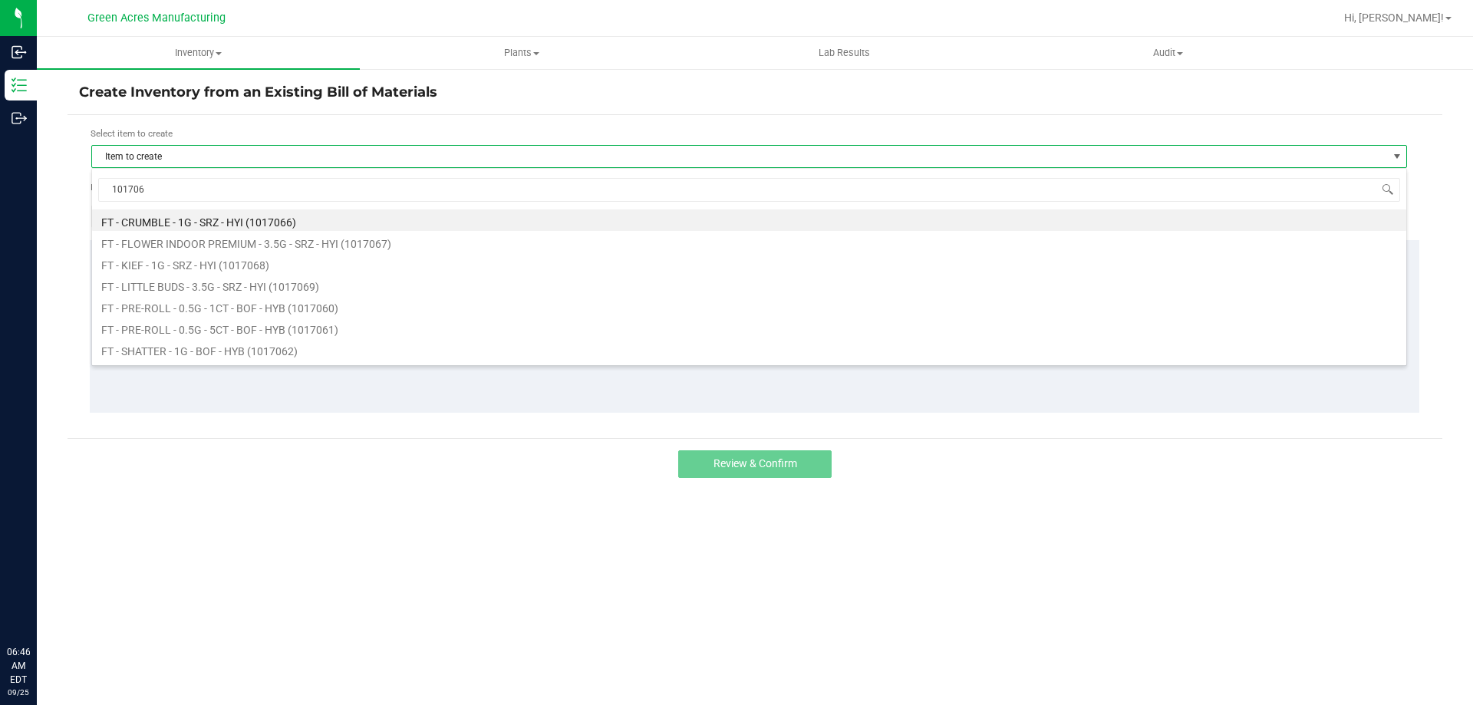
type input "1017060"
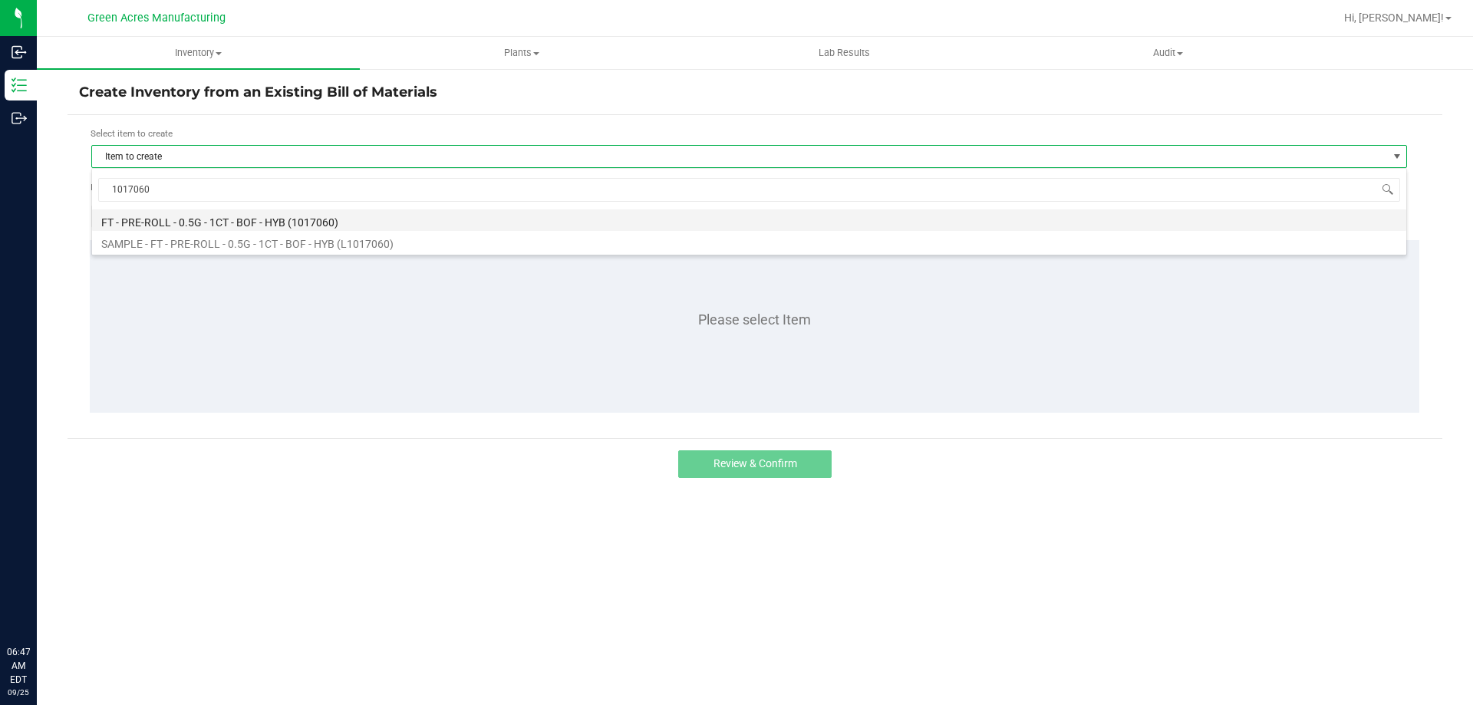
click at [241, 225] on li "FT - PRE-ROLL - 0.5G - 1CT - BOF - HYB (1017060)" at bounding box center [749, 219] width 1314 height 21
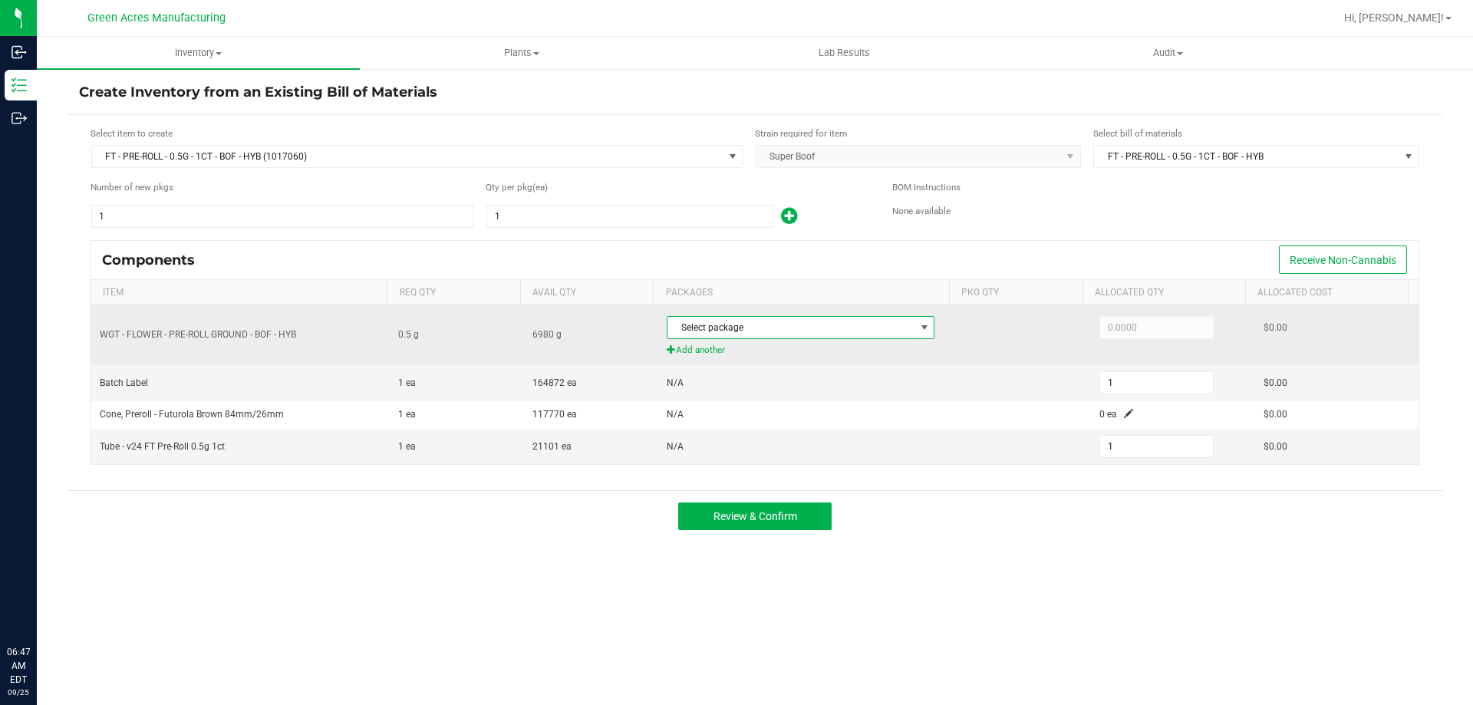
click at [823, 324] on span "Select package" at bounding box center [791, 327] width 247 height 21
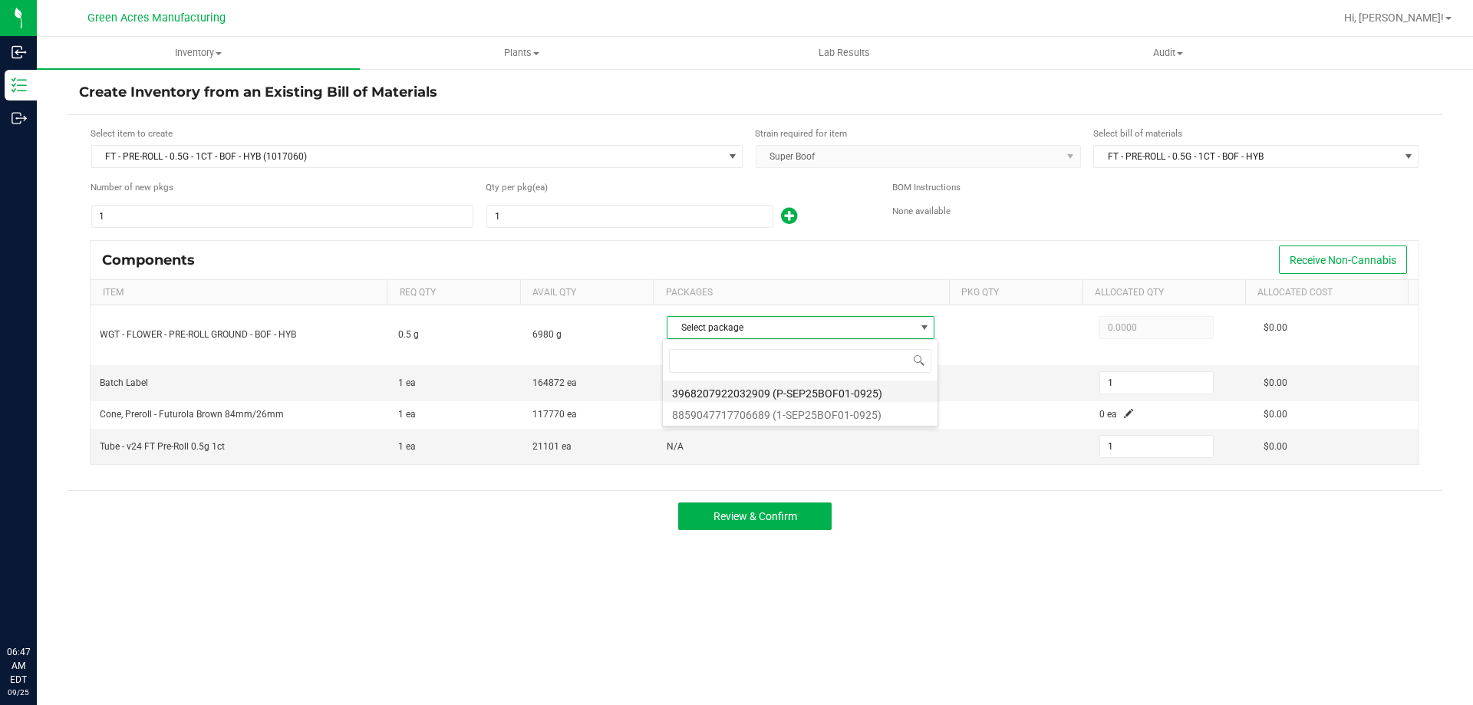
scroll to position [23, 265]
click at [820, 414] on li "8859047717706689 (1-SEP25BOF01-0925)" at bounding box center [800, 412] width 275 height 21
type input "0.5000"
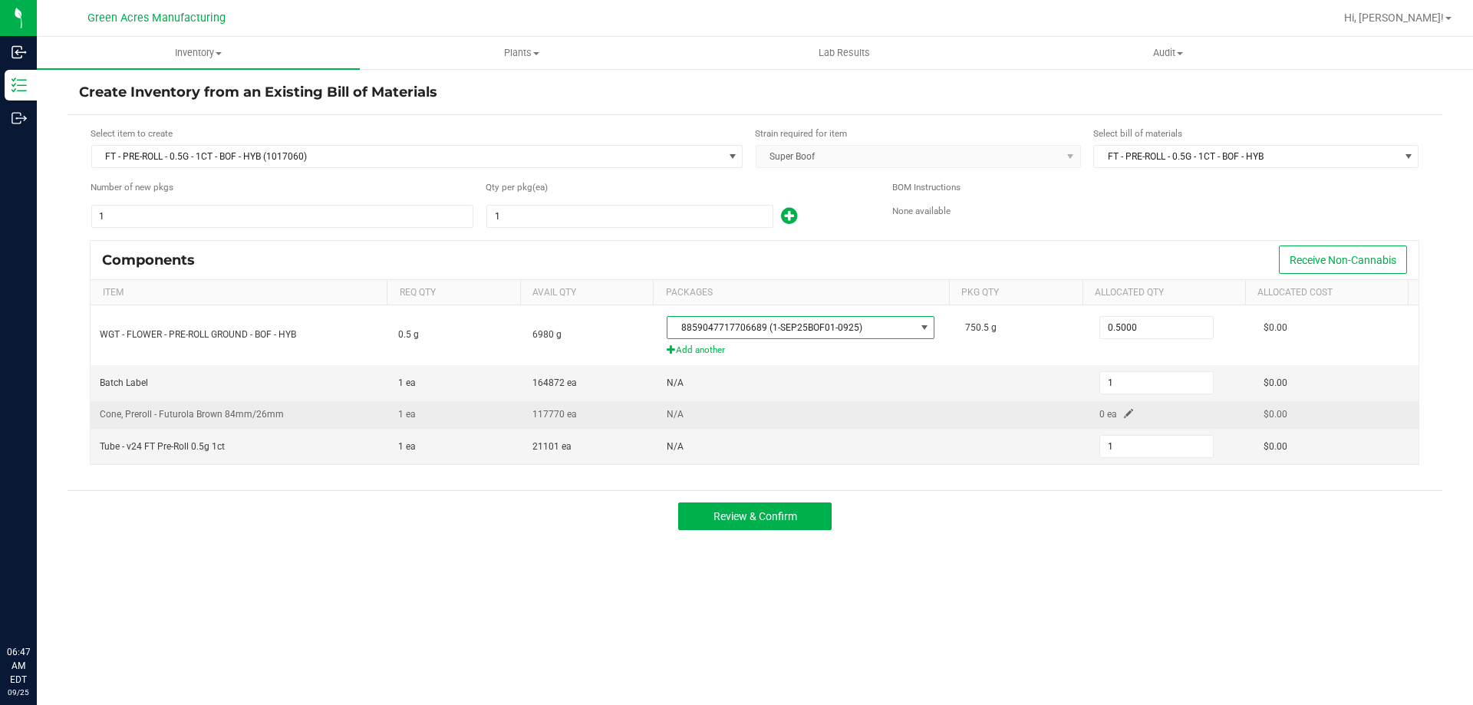
click at [1124, 416] on span at bounding box center [1128, 413] width 9 height 9
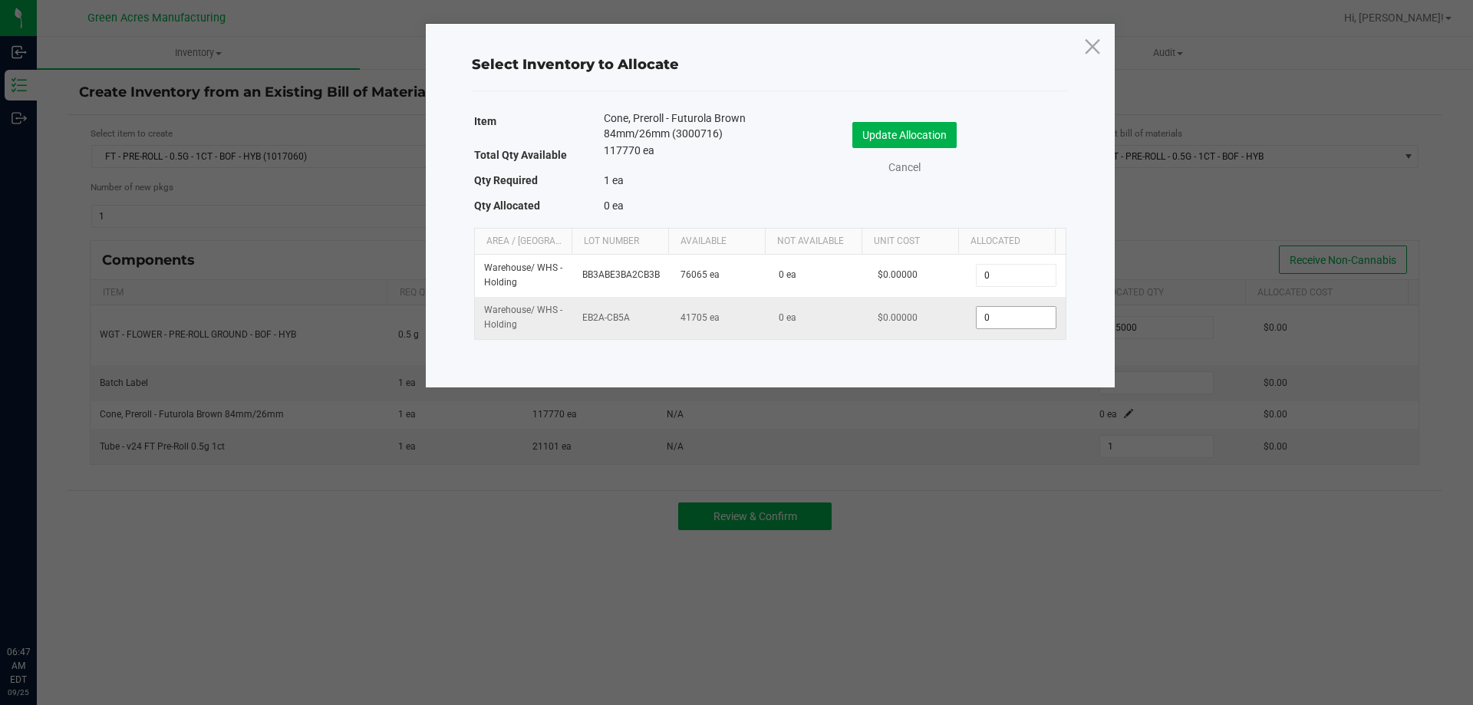
click at [983, 315] on input "0" at bounding box center [1016, 317] width 78 height 21
type input "1"
drag, startPoint x: 927, startPoint y: 130, endPoint x: 937, endPoint y: 140, distance: 14.1
click at [928, 133] on button "Update Allocation" at bounding box center [905, 135] width 104 height 26
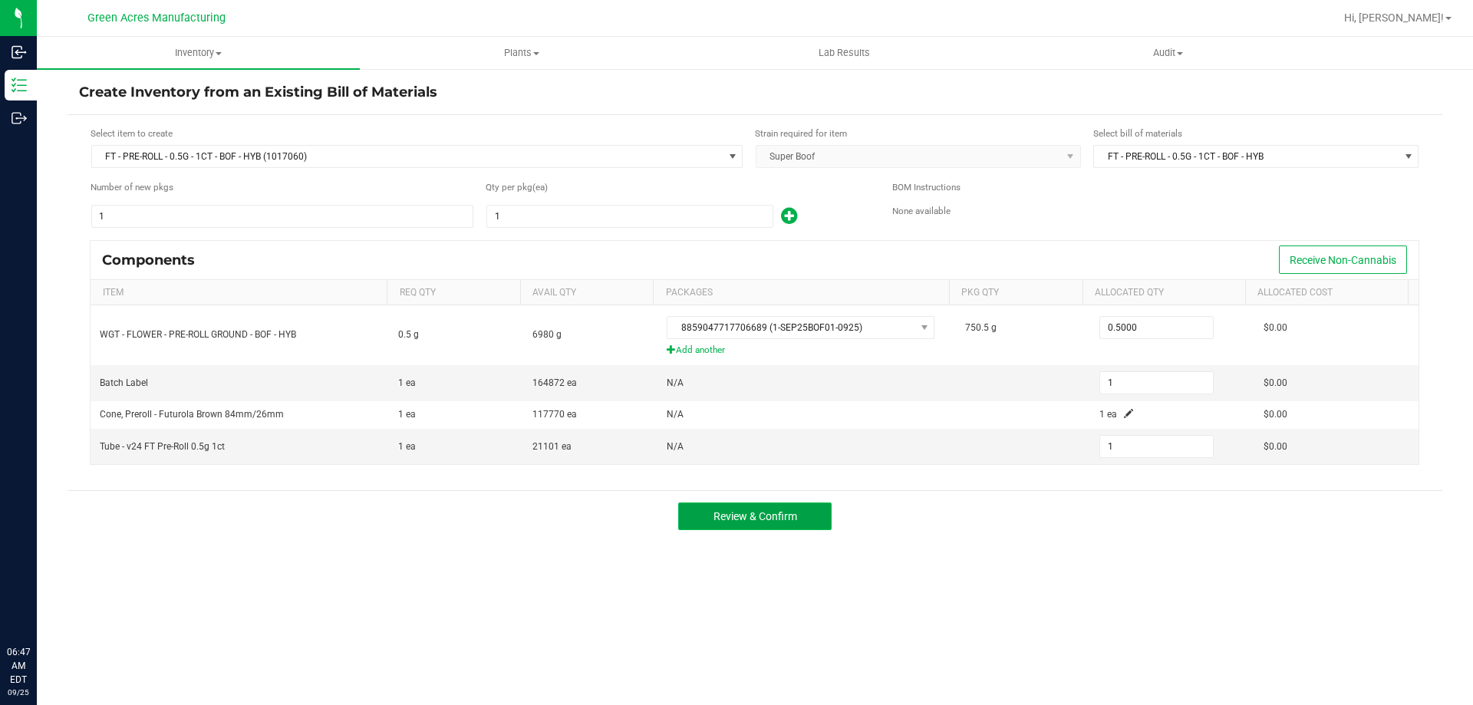
click at [809, 521] on button "Review & Confirm" at bounding box center [754, 517] width 153 height 28
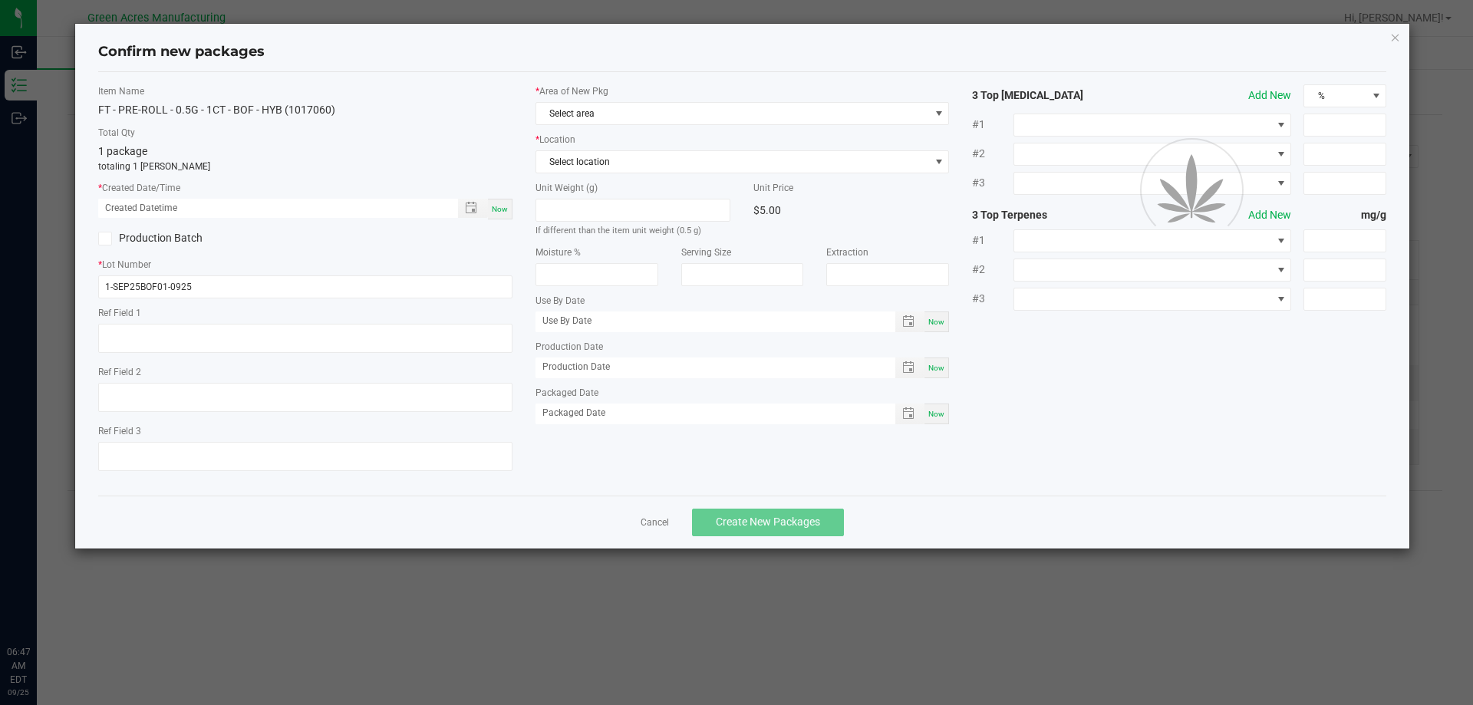
type textarea "52.7 PBO"
click at [495, 211] on span "Now" at bounding box center [500, 209] width 16 height 8
type input "[DATE] 06:47 AM"
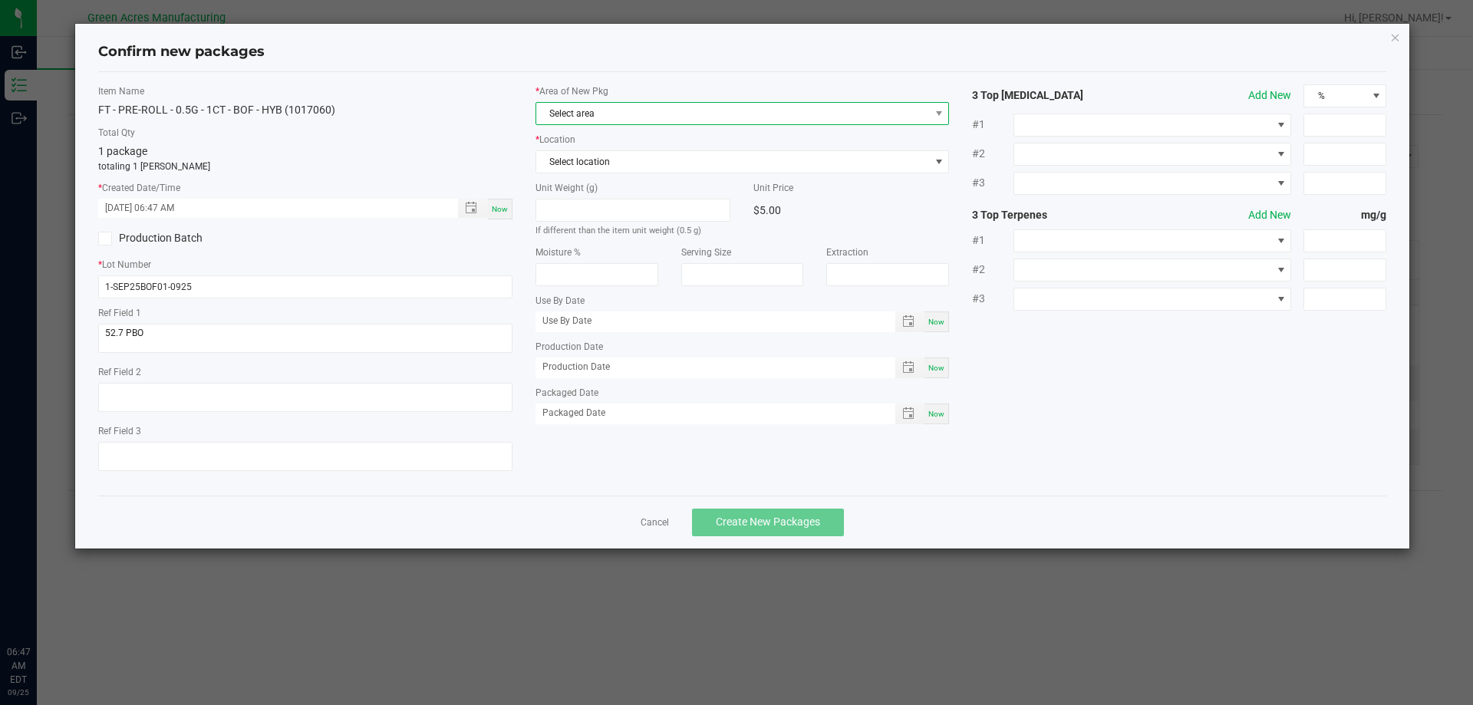
click at [645, 111] on span "Select area" at bounding box center [733, 113] width 394 height 21
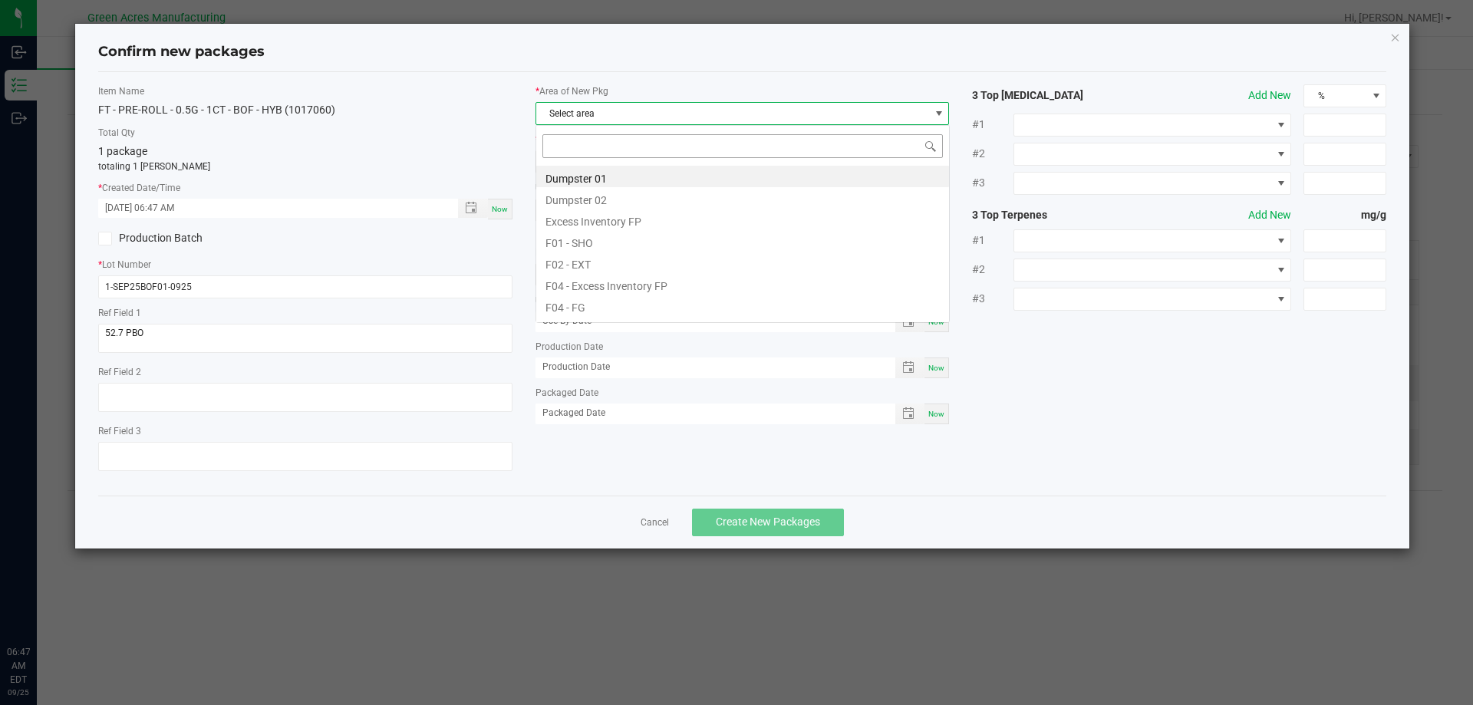
scroll to position [23, 414]
click at [585, 311] on li "F04 - FG" at bounding box center [742, 305] width 413 height 21
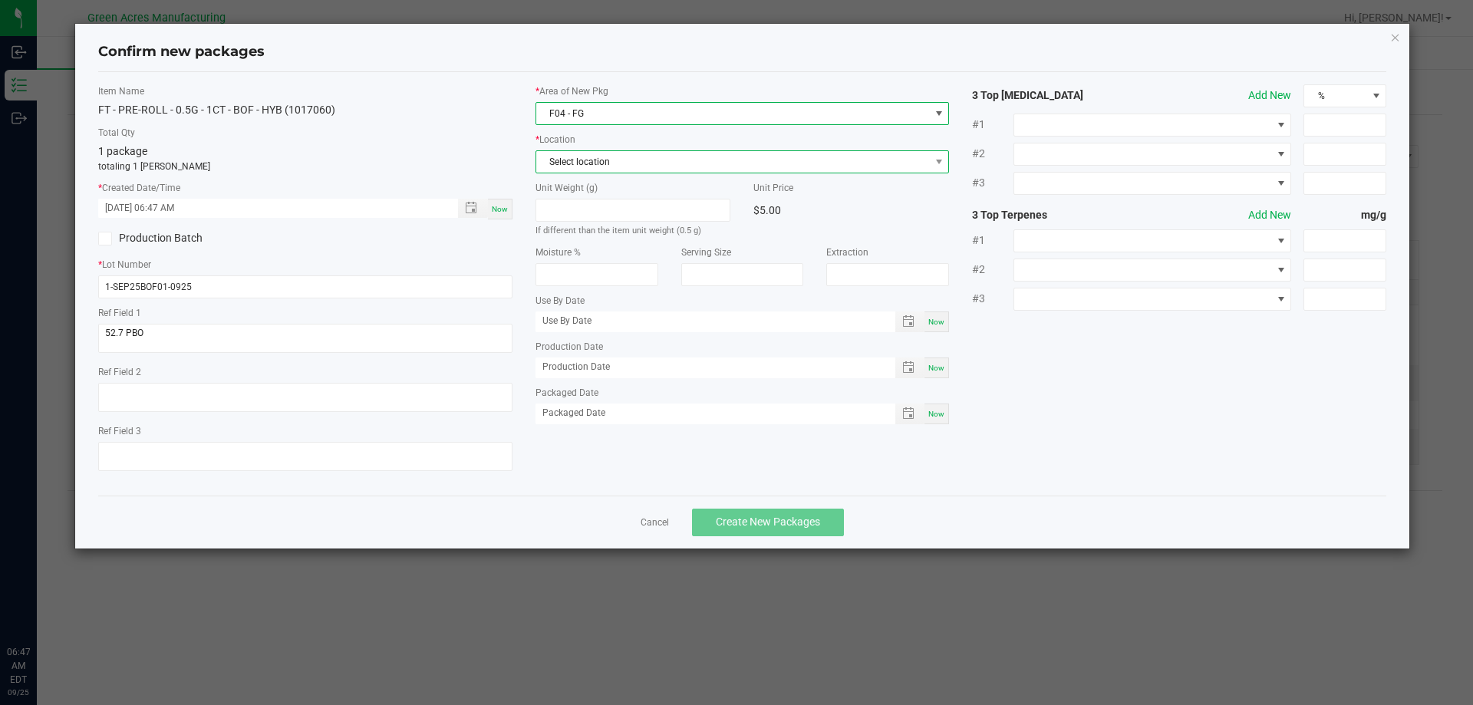
click at [612, 164] on span "Select location" at bounding box center [733, 161] width 394 height 21
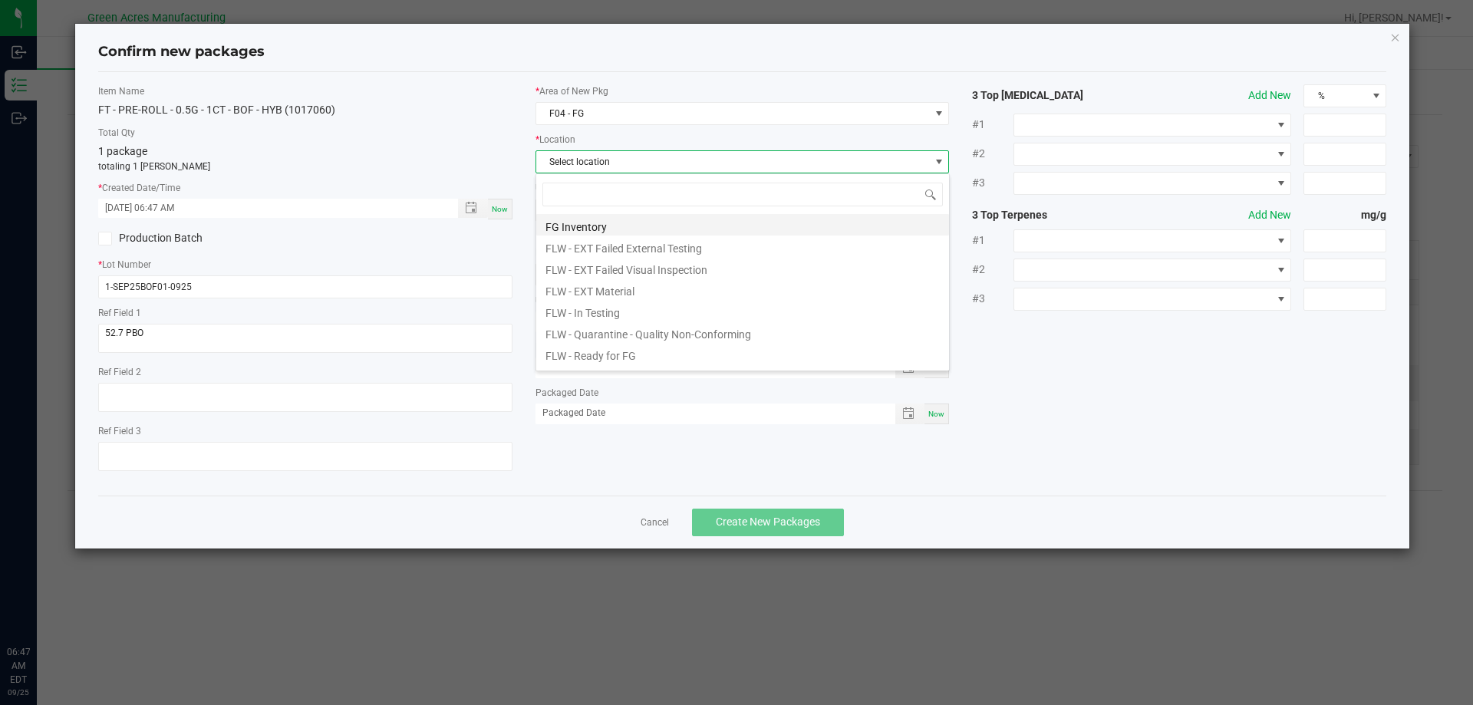
click at [606, 227] on li "FG Inventory" at bounding box center [742, 224] width 413 height 21
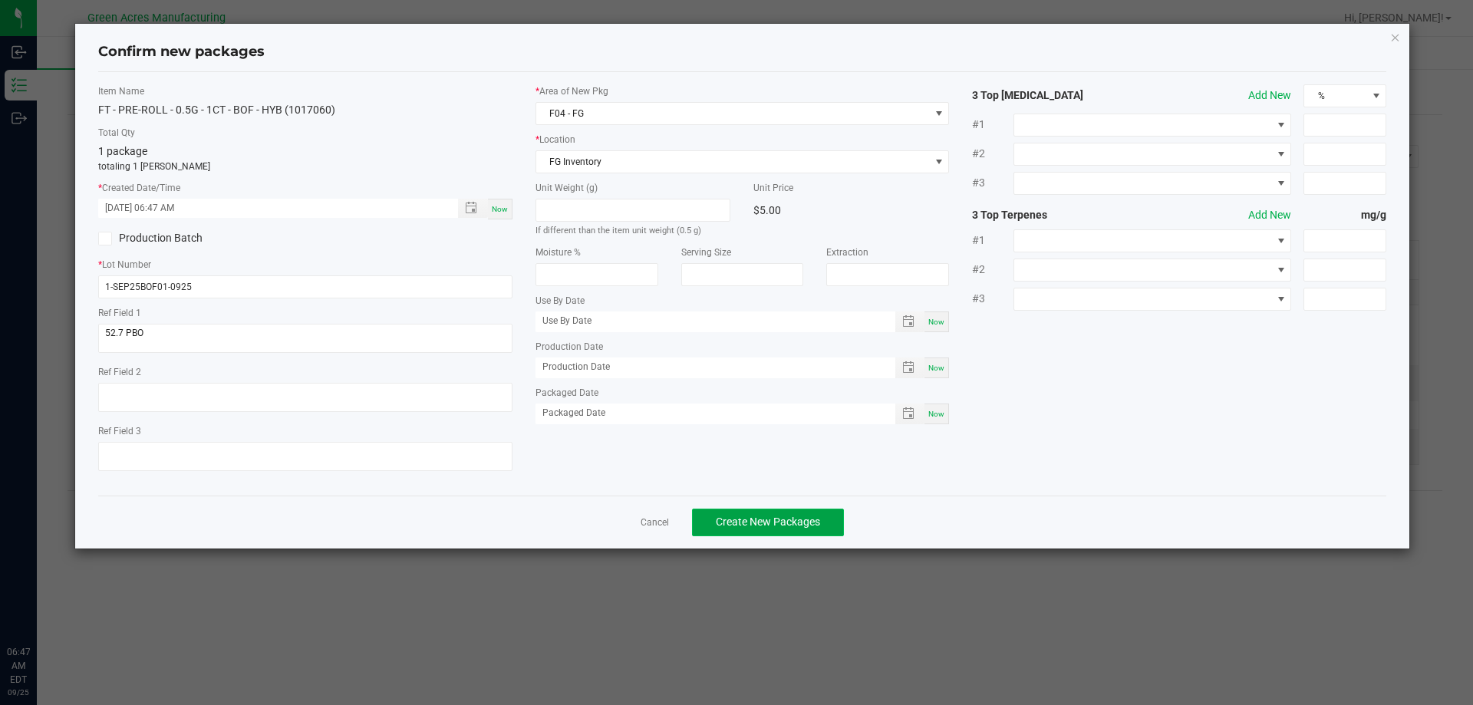
click at [803, 520] on span "Create New Packages" at bounding box center [768, 522] width 104 height 12
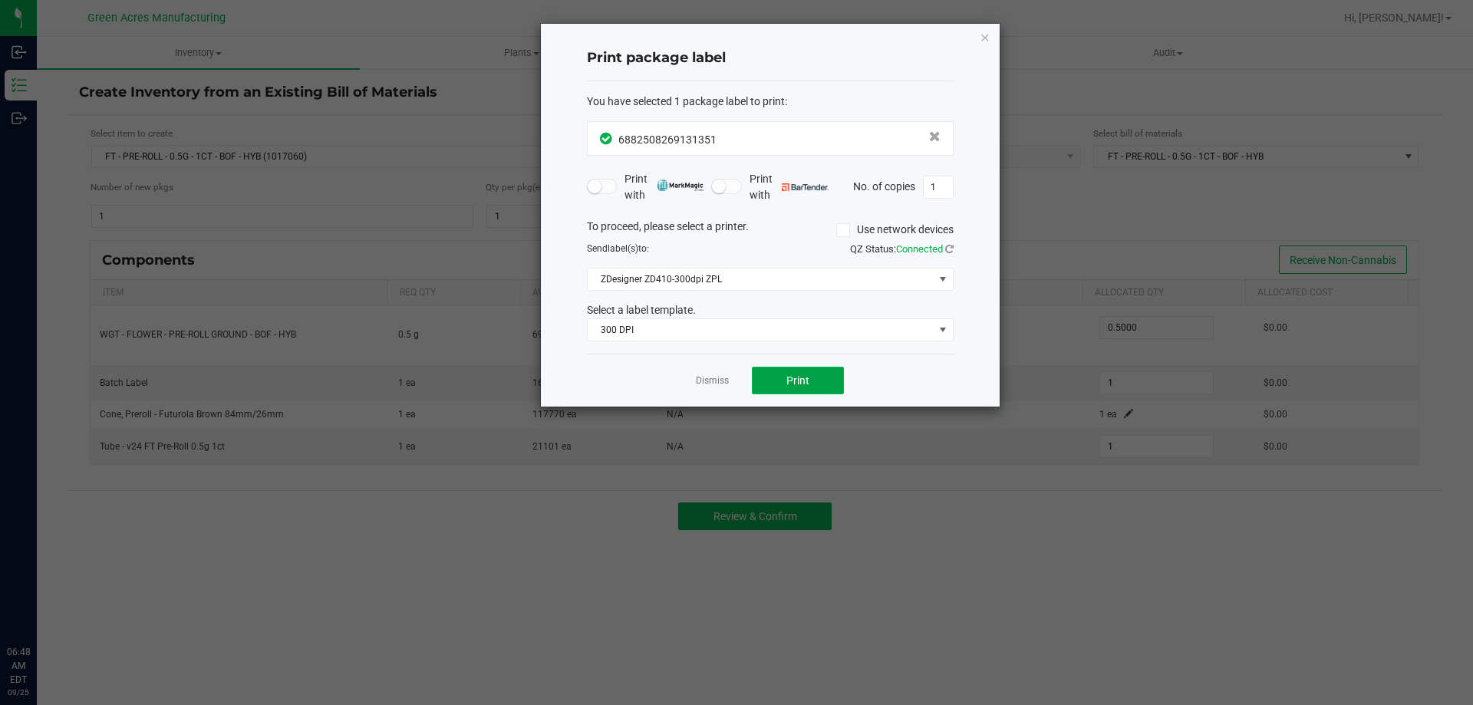
click at [812, 383] on button "Print" at bounding box center [798, 381] width 92 height 28
click at [983, 39] on icon "button" at bounding box center [985, 37] width 11 height 18
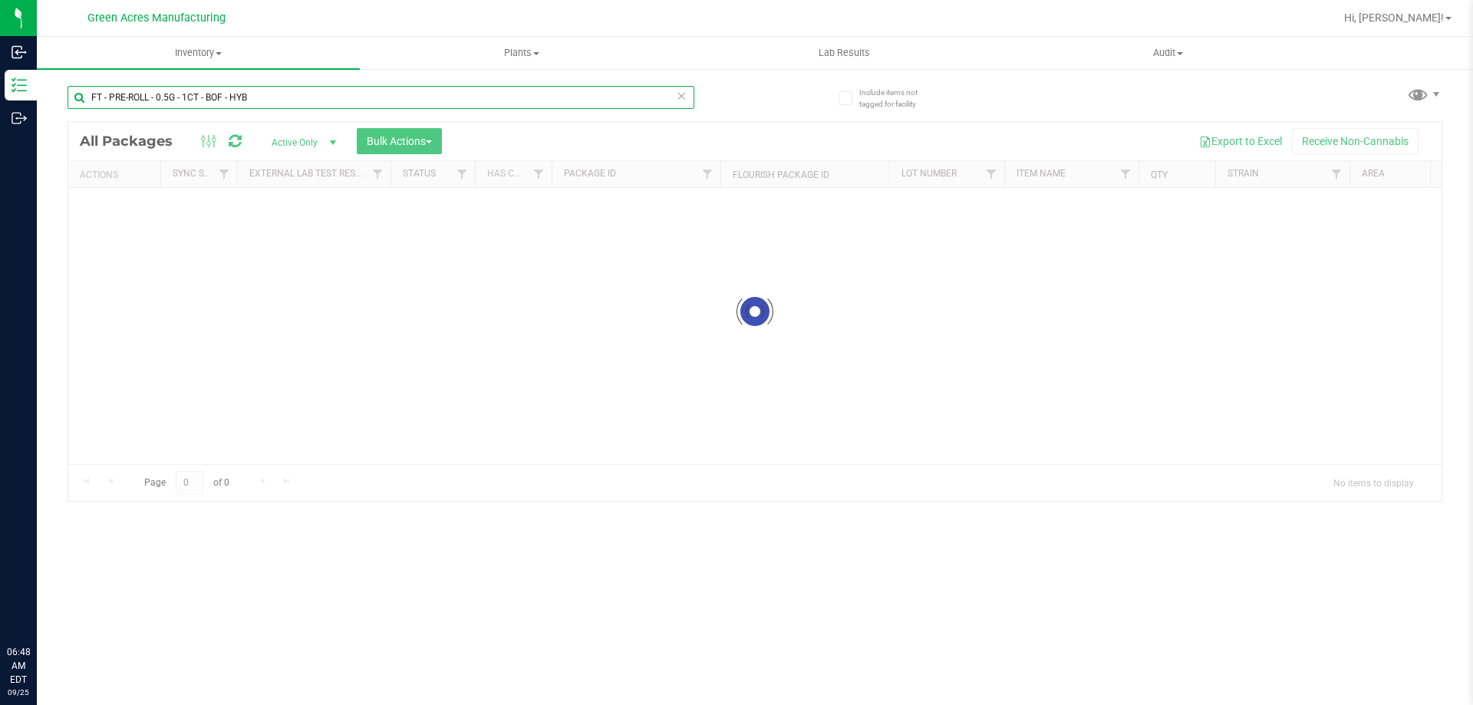
click at [332, 102] on input "FT - PRE-ROLL - 0.5G - 1CT - BOF - HYB" at bounding box center [381, 97] width 627 height 23
type input "F"
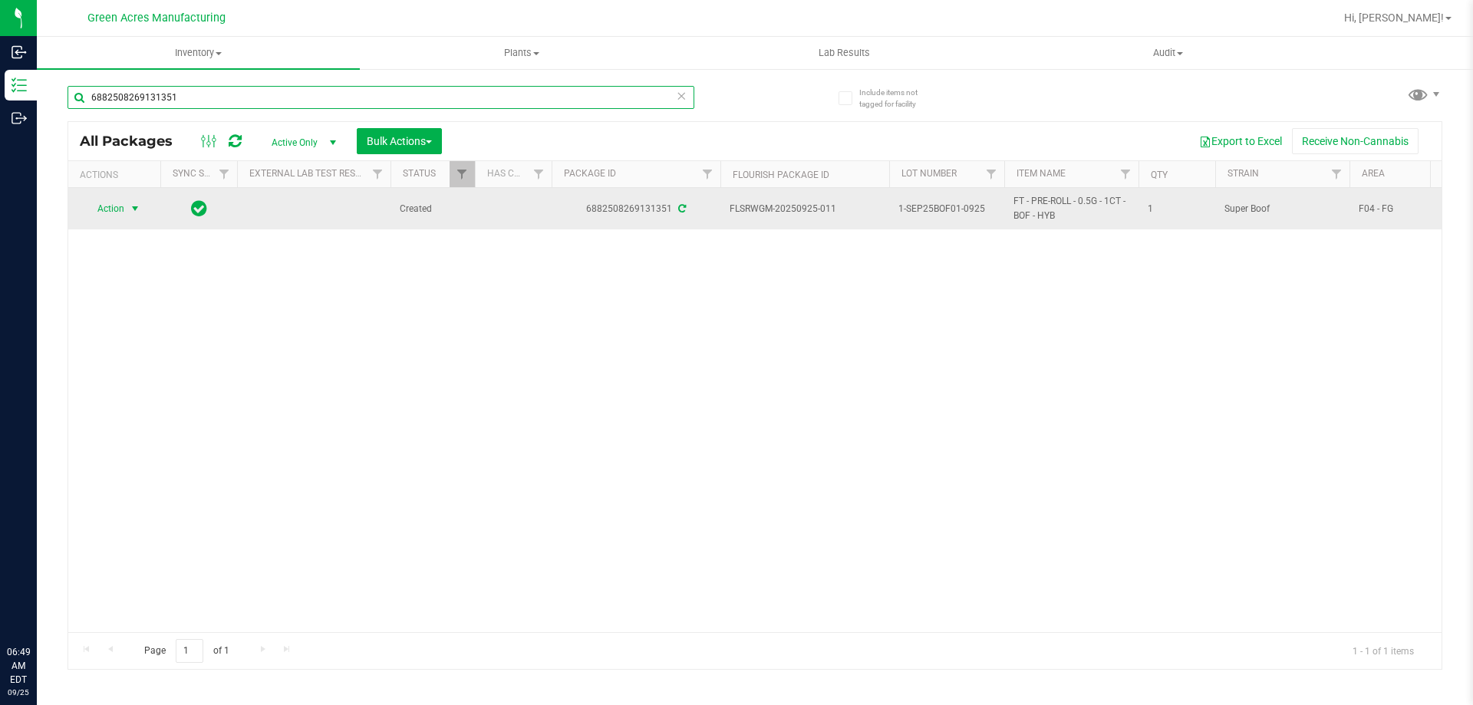
type input "6882508269131351"
click at [129, 209] on span "select" at bounding box center [135, 209] width 12 height 12
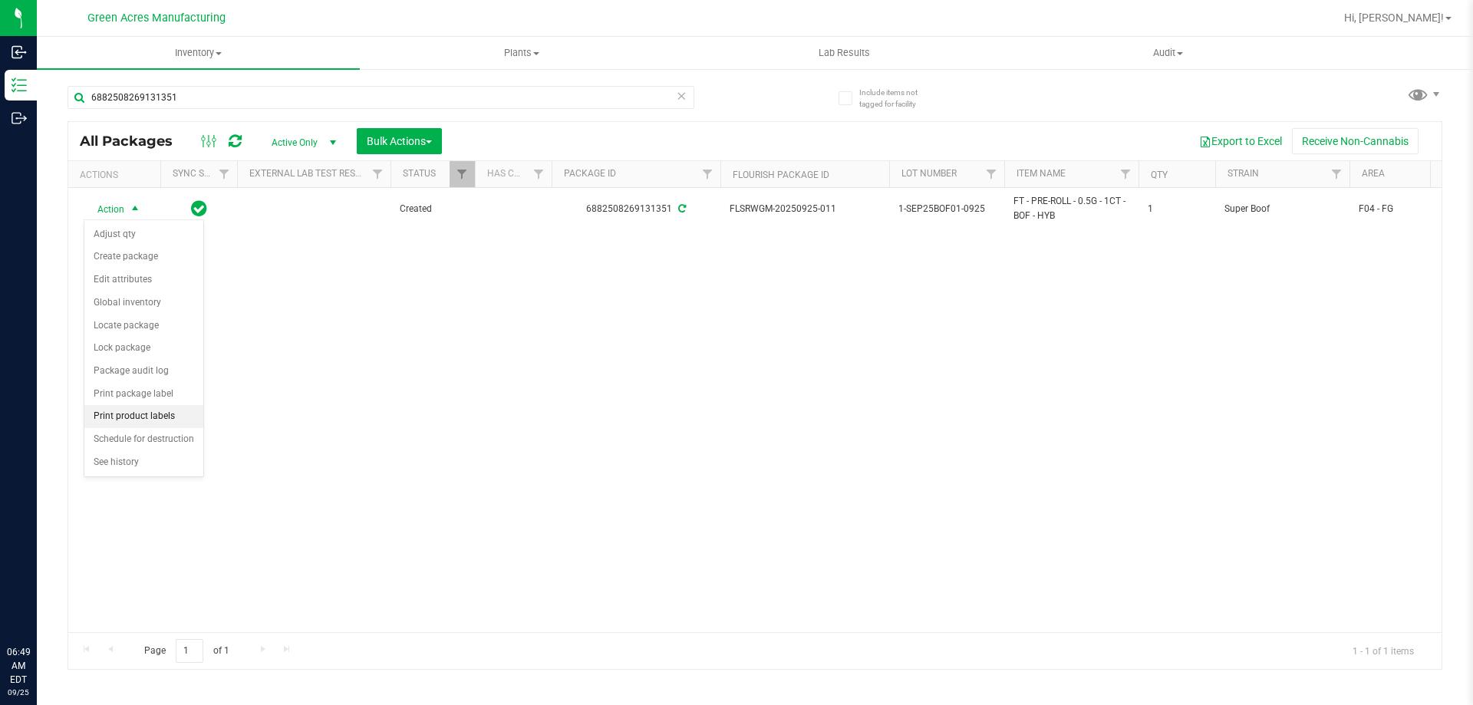
click at [172, 423] on li "Print product labels" at bounding box center [143, 416] width 119 height 23
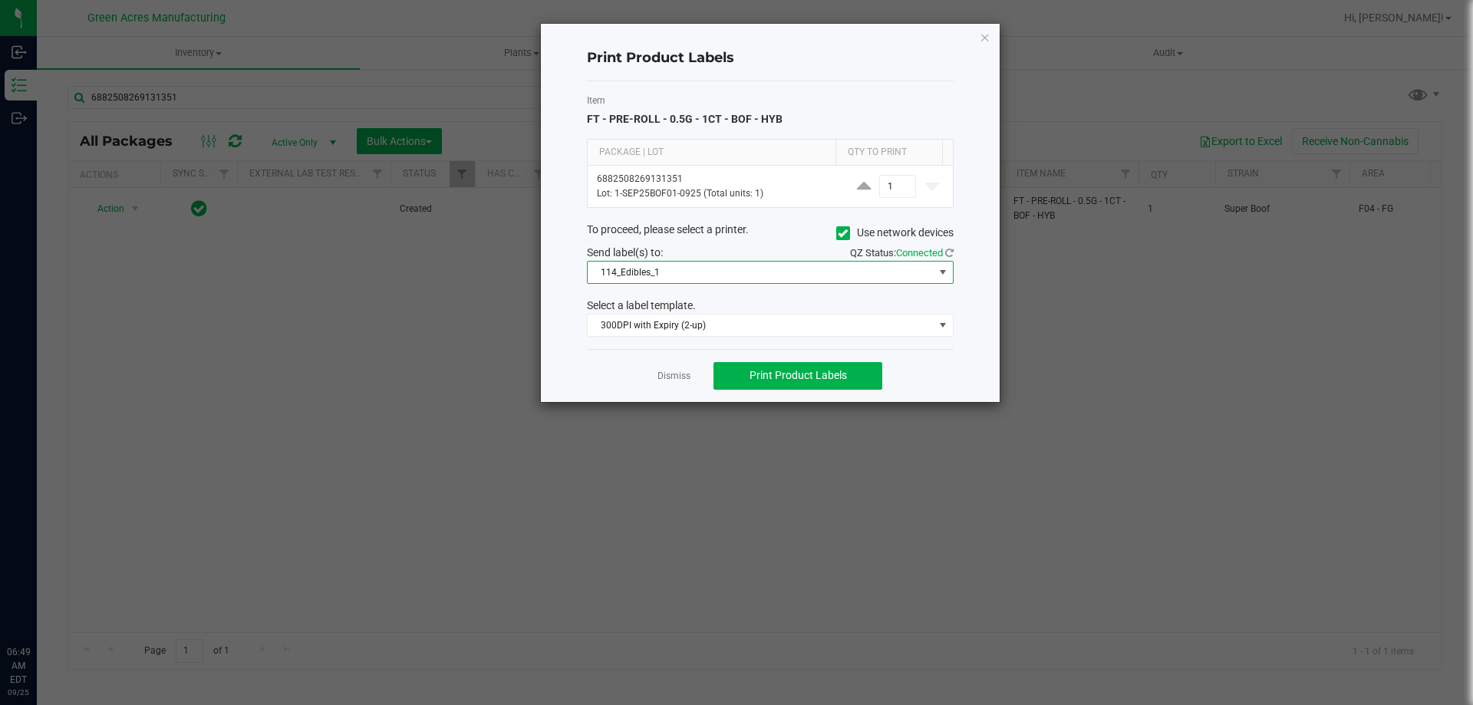
click at [763, 273] on span "114_Edibles_1" at bounding box center [761, 272] width 346 height 21
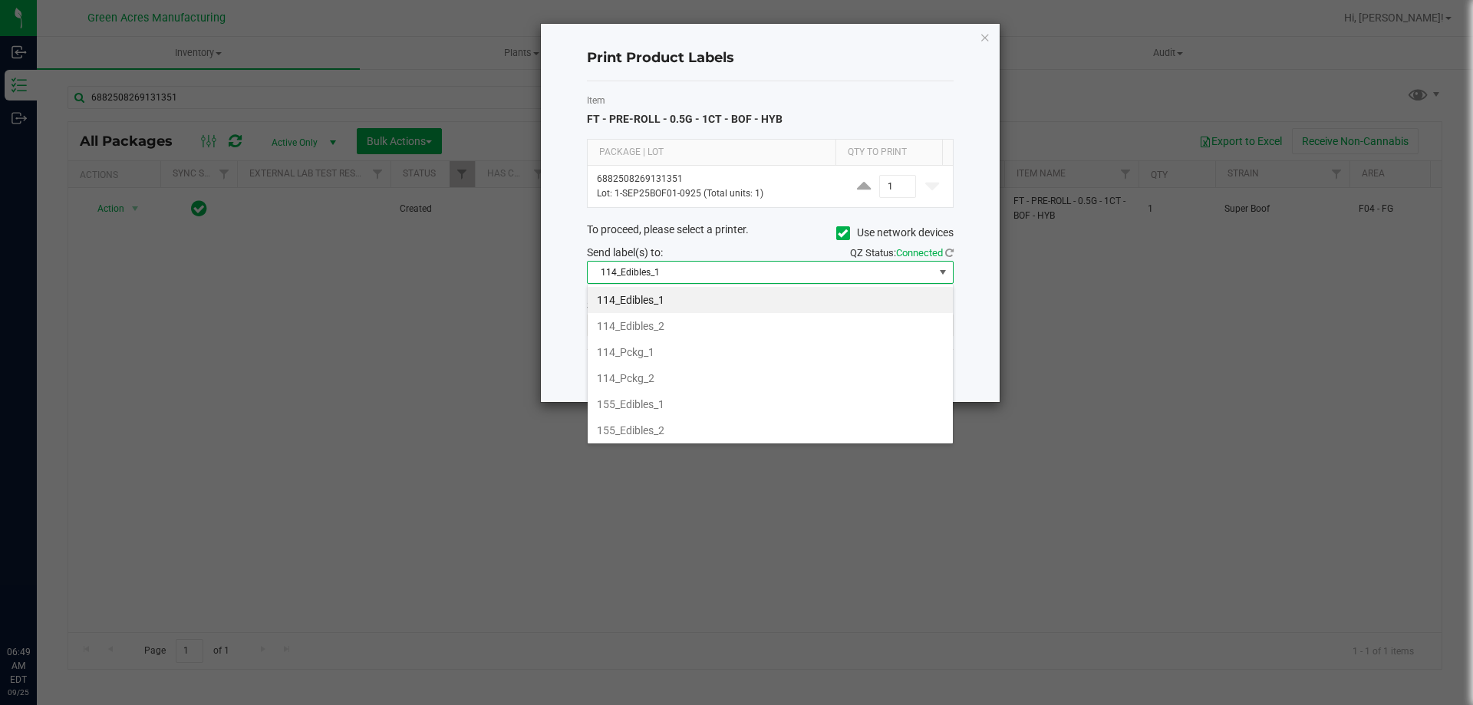
scroll to position [23, 367]
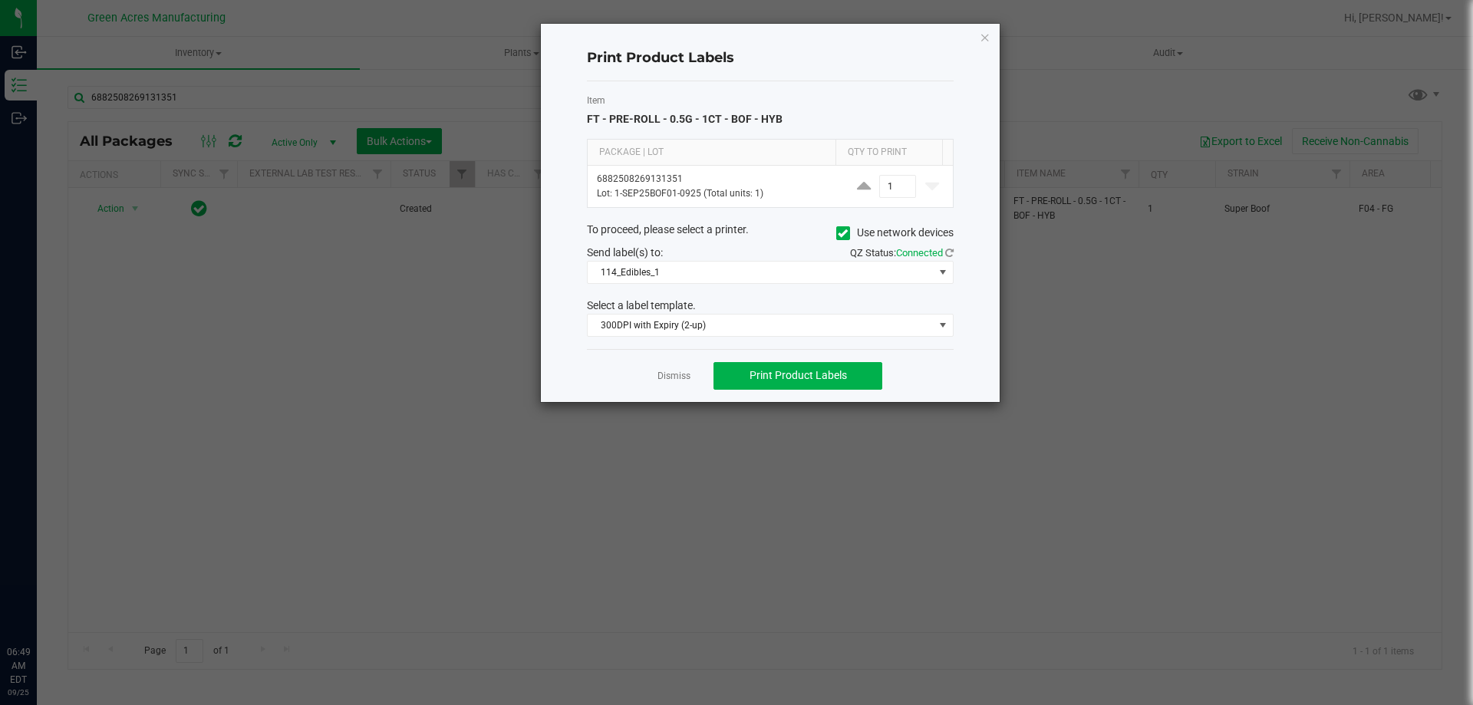
click at [846, 234] on span at bounding box center [843, 233] width 14 height 14
click at [0, 0] on input "Use network devices" at bounding box center [0, 0] width 0 height 0
click at [836, 269] on span at bounding box center [761, 272] width 346 height 21
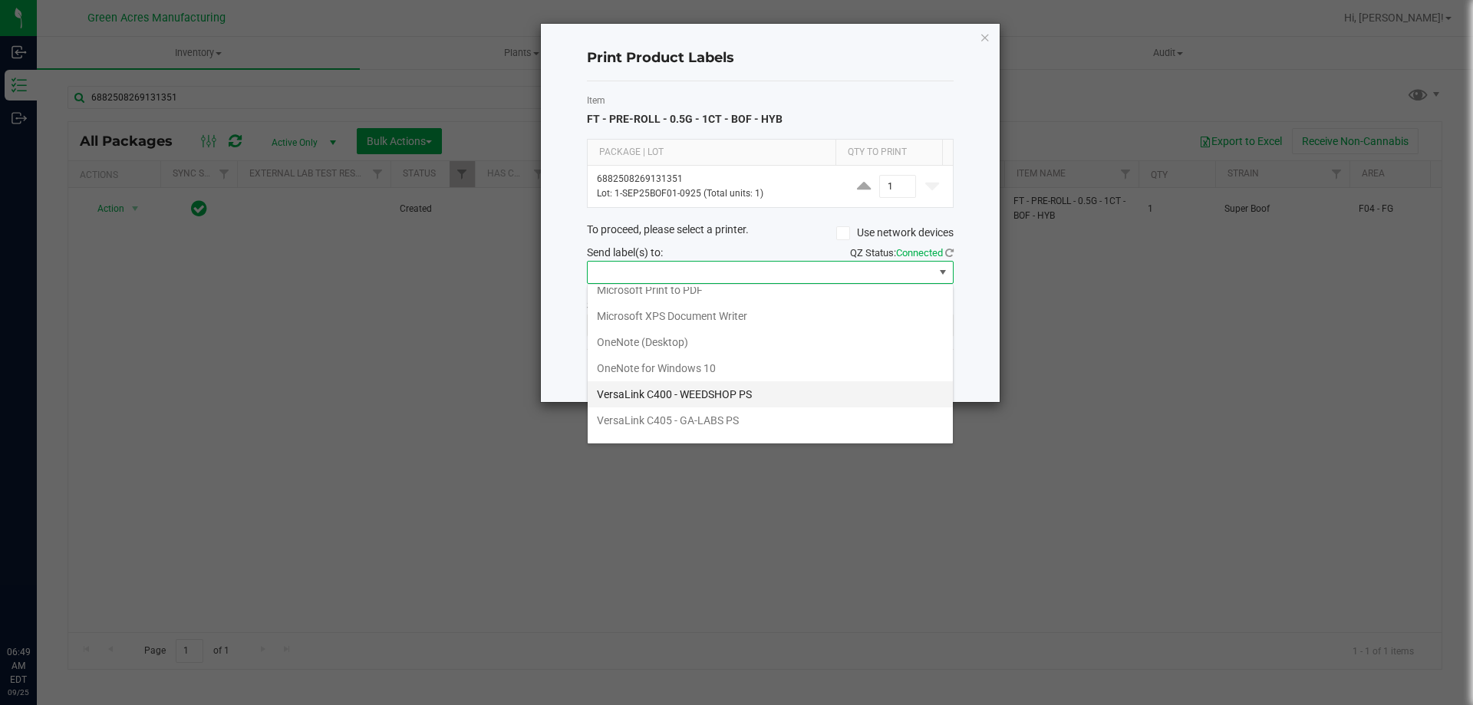
scroll to position [55, 0]
click at [703, 426] on ZPL "ZDesigner ZD410-300dpi ZPL" at bounding box center [770, 427] width 365 height 26
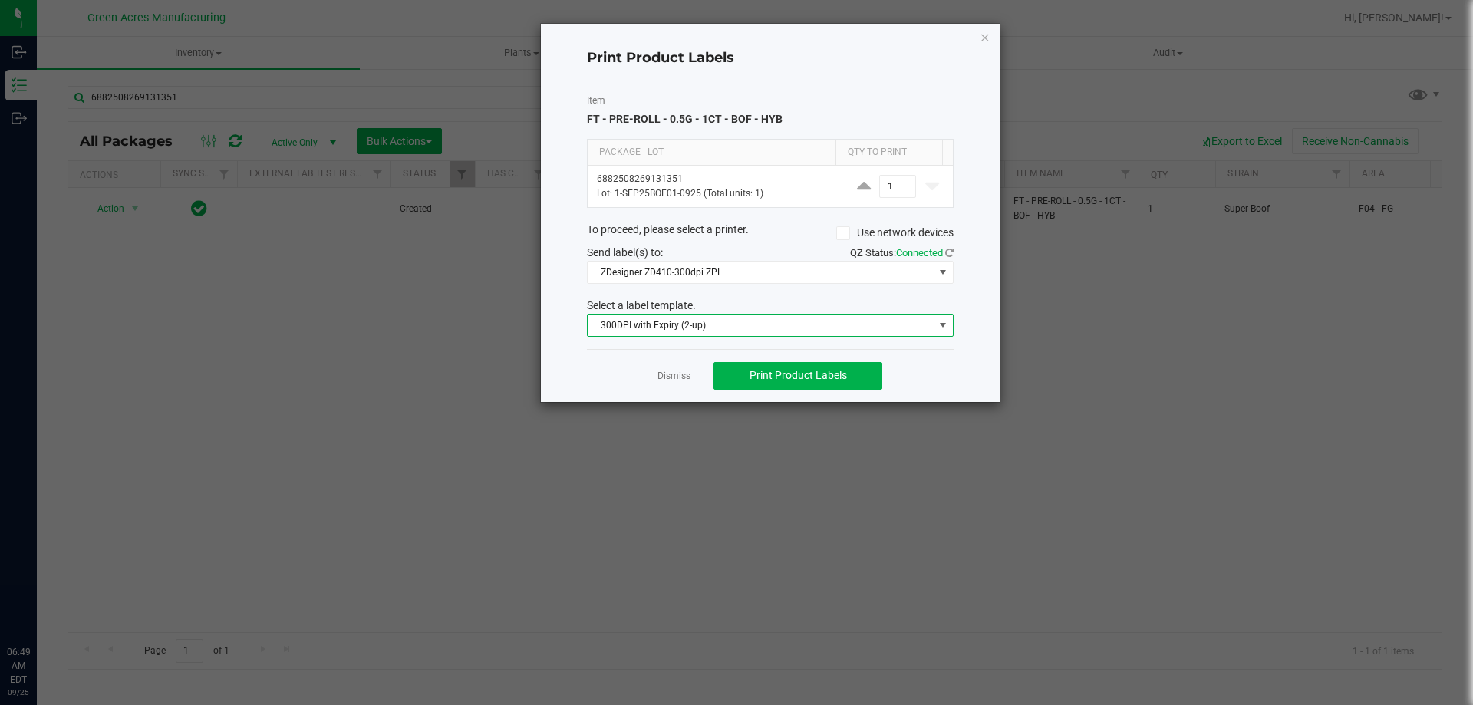
click at [724, 321] on span "300DPI with Expiry (2-up)" at bounding box center [761, 325] width 346 height 21
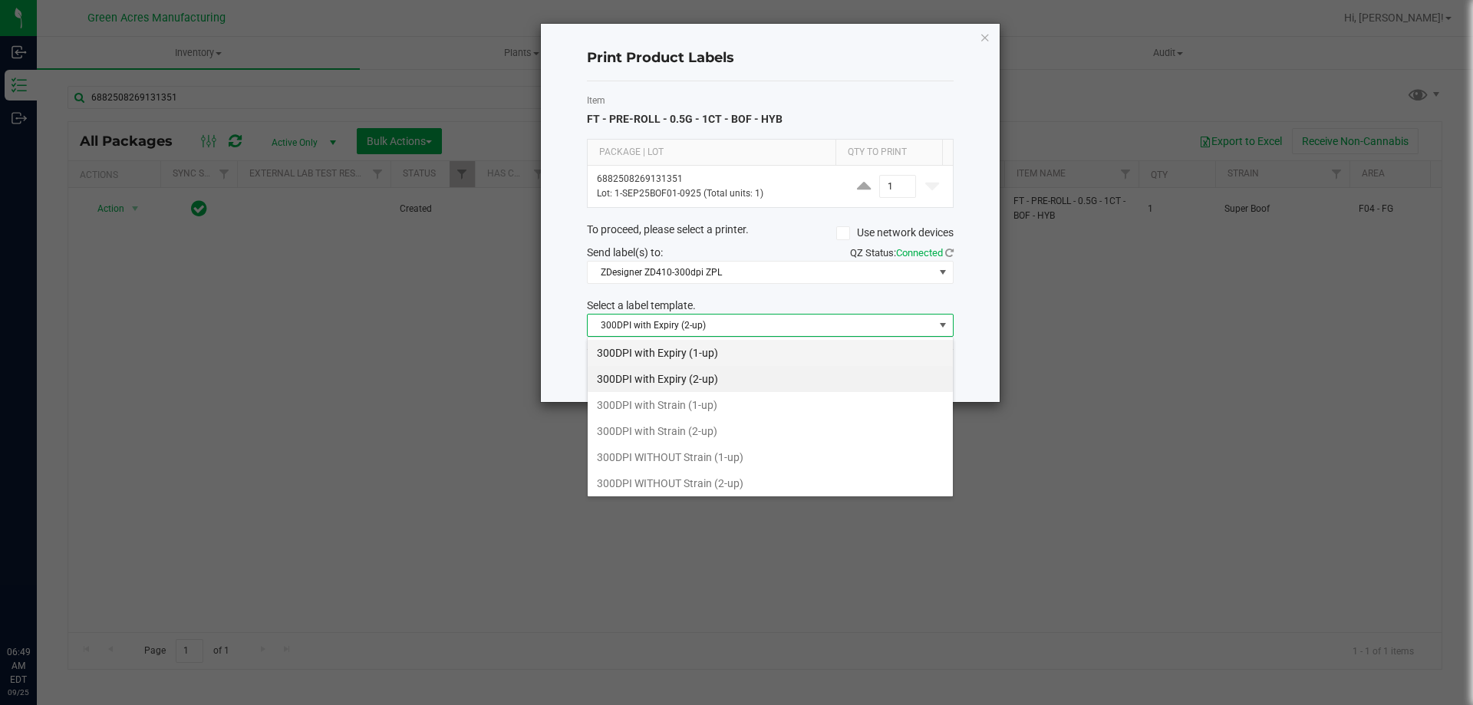
scroll to position [77, 0]
click at [694, 355] on li "300DPI with Strain (2-up)" at bounding box center [770, 354] width 365 height 26
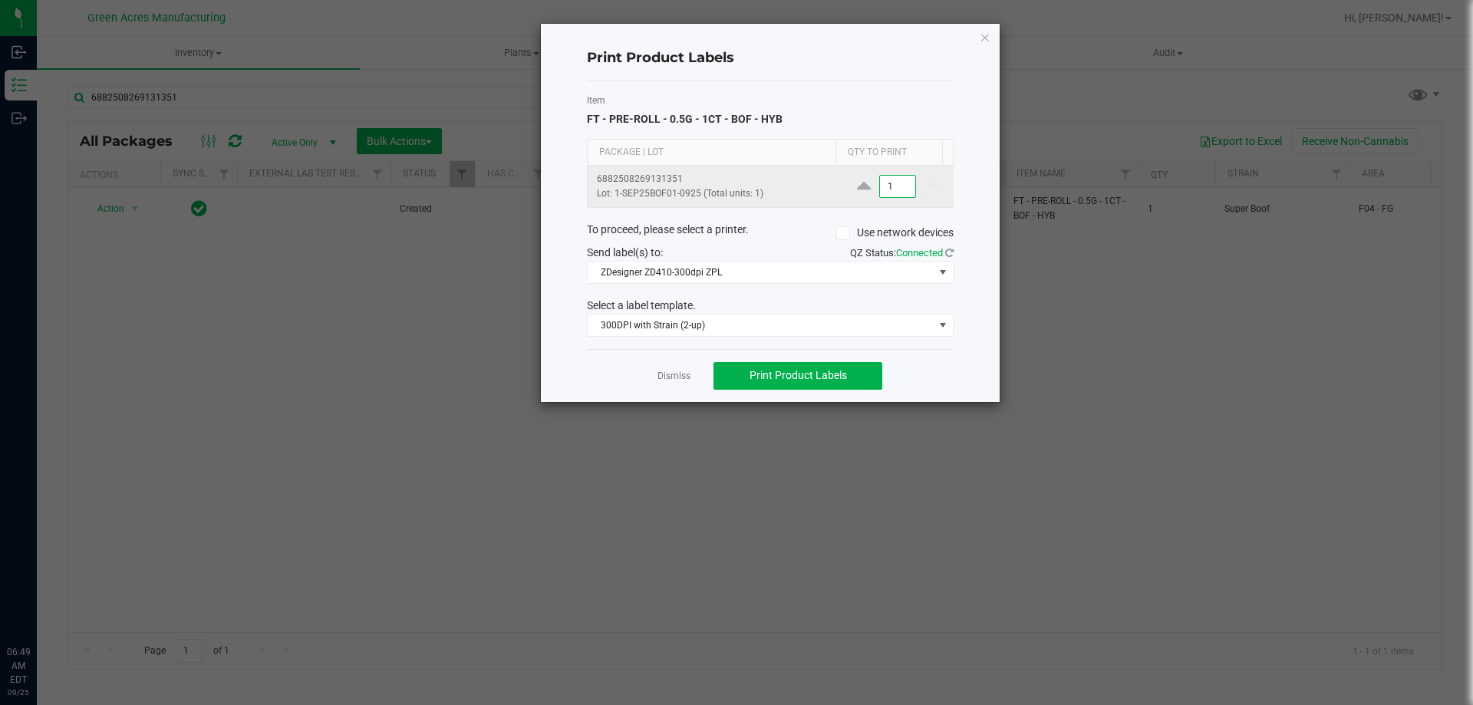
click at [888, 188] on input "1" at bounding box center [897, 186] width 35 height 21
click at [850, 375] on button "Print Product Labels" at bounding box center [798, 376] width 169 height 28
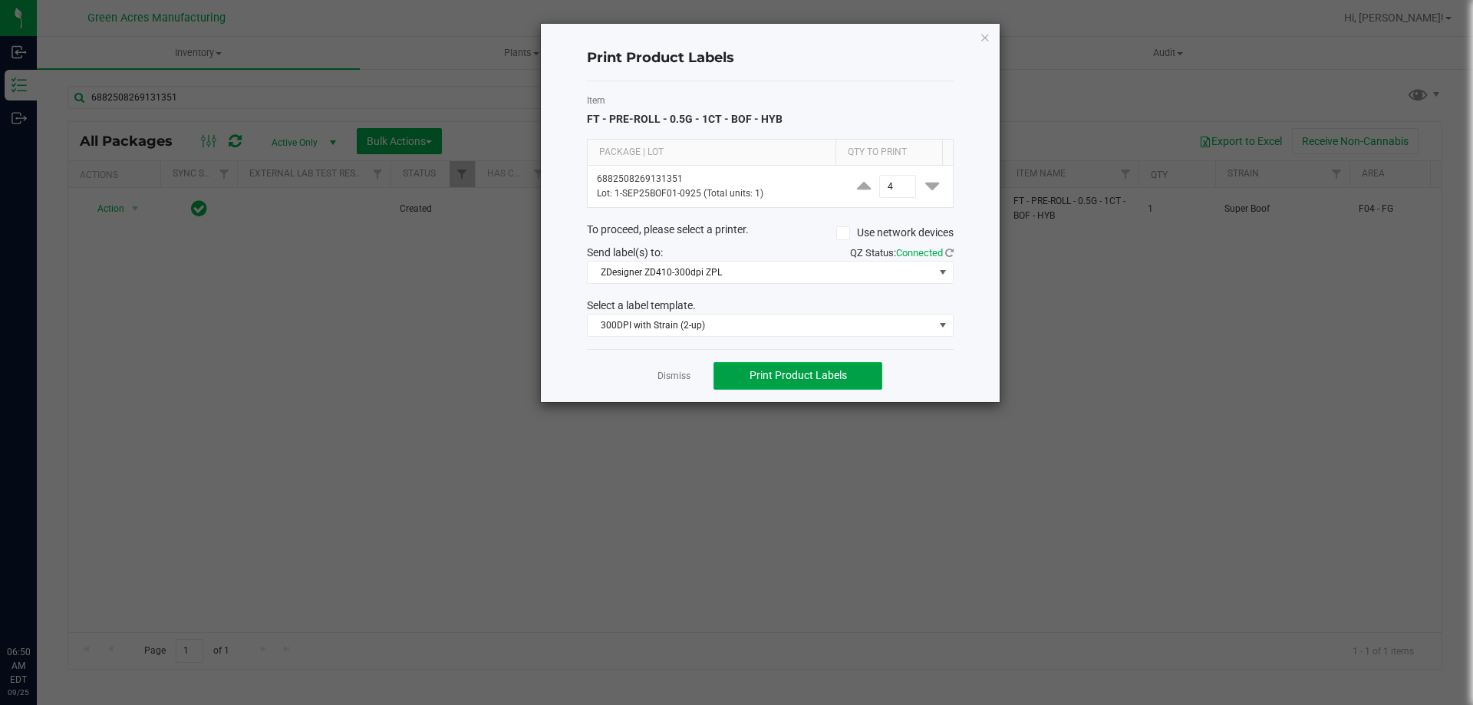
click at [847, 372] on button "Print Product Labels" at bounding box center [798, 376] width 169 height 28
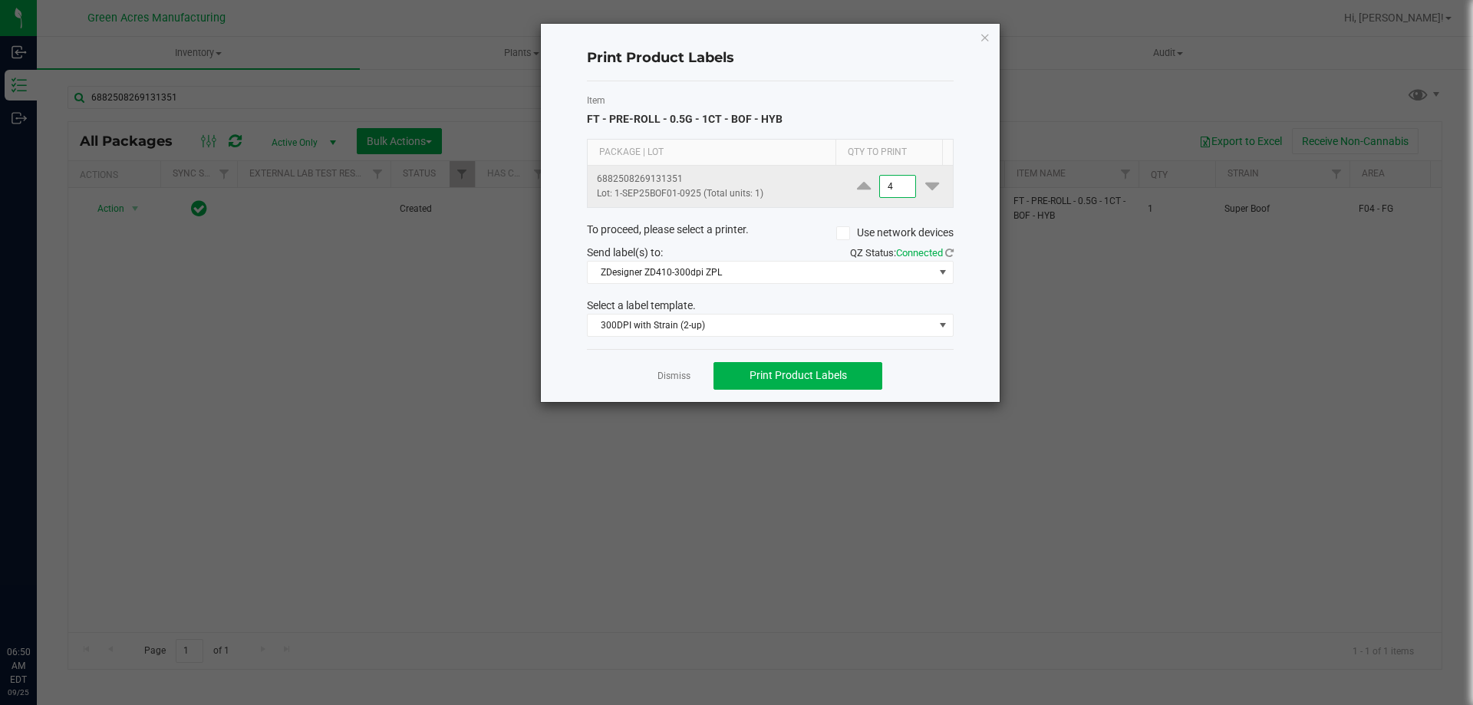
click at [899, 183] on input "4" at bounding box center [897, 186] width 35 height 21
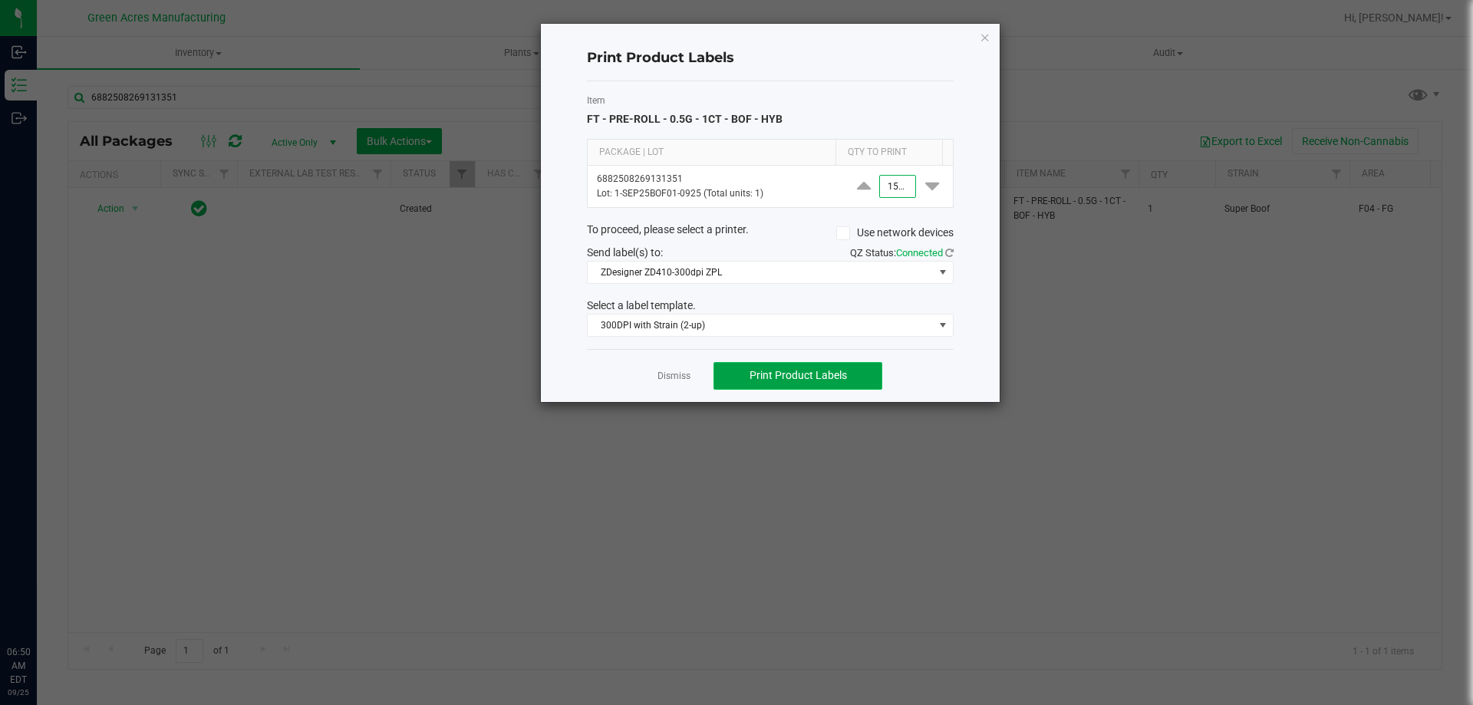
type input "1,500"
click at [823, 371] on span "Print Product Labels" at bounding box center [798, 375] width 97 height 12
click at [985, 35] on icon "button" at bounding box center [985, 37] width 11 height 18
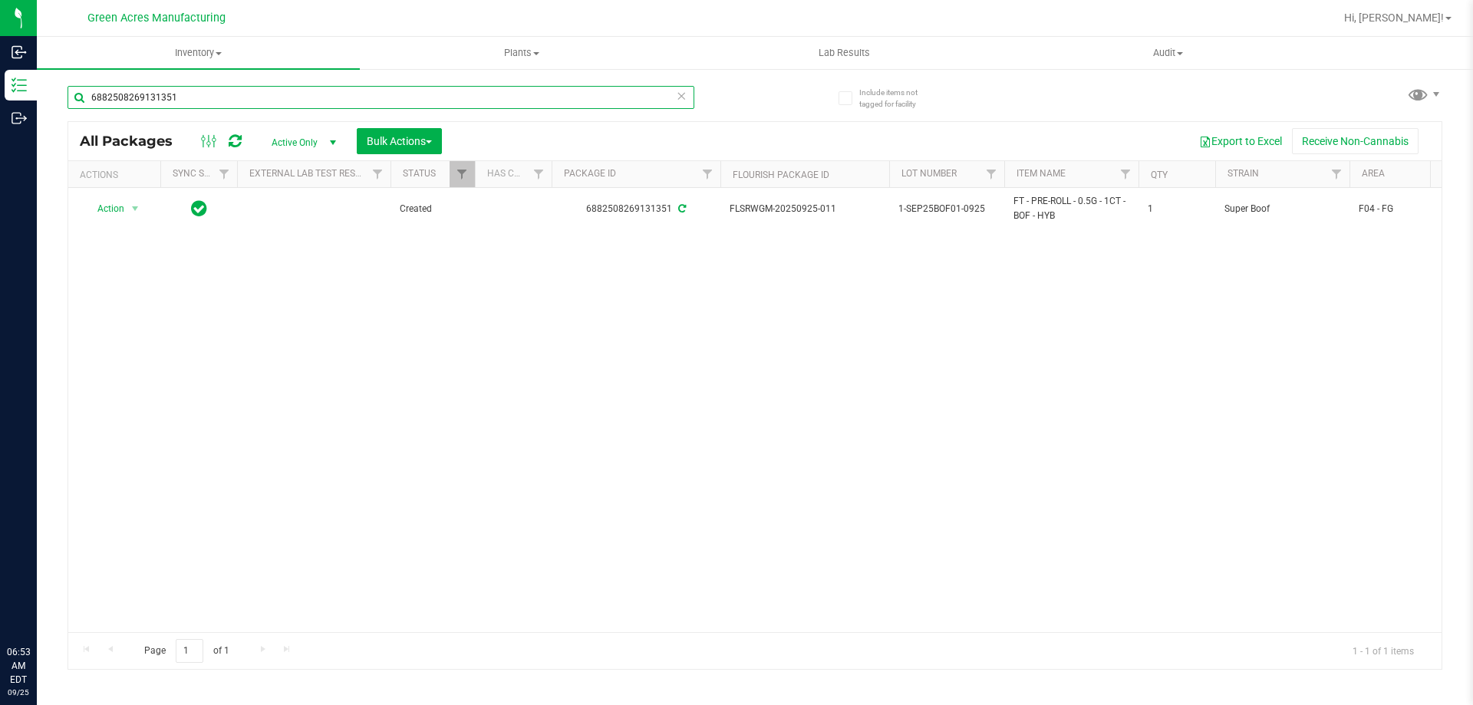
click at [222, 104] on input "6882508269131351" at bounding box center [381, 97] width 627 height 23
type input "6"
